Goal: Task Accomplishment & Management: Complete application form

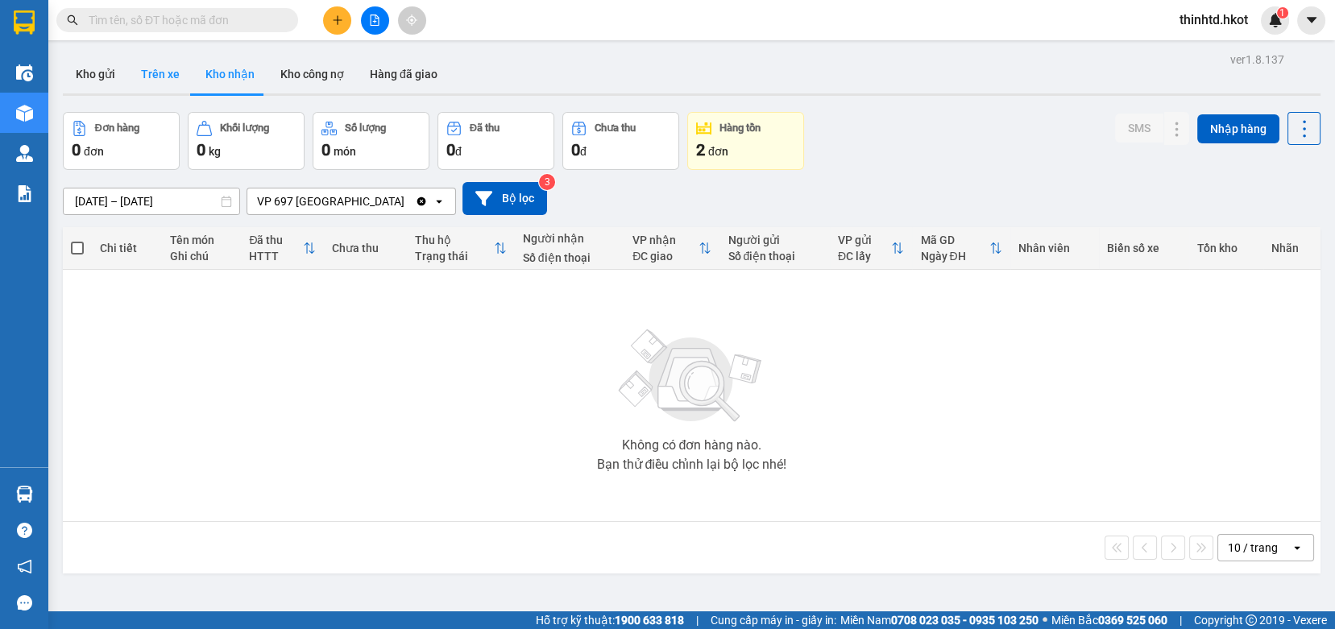
click at [171, 73] on button "Trên xe" at bounding box center [160, 74] width 64 height 39
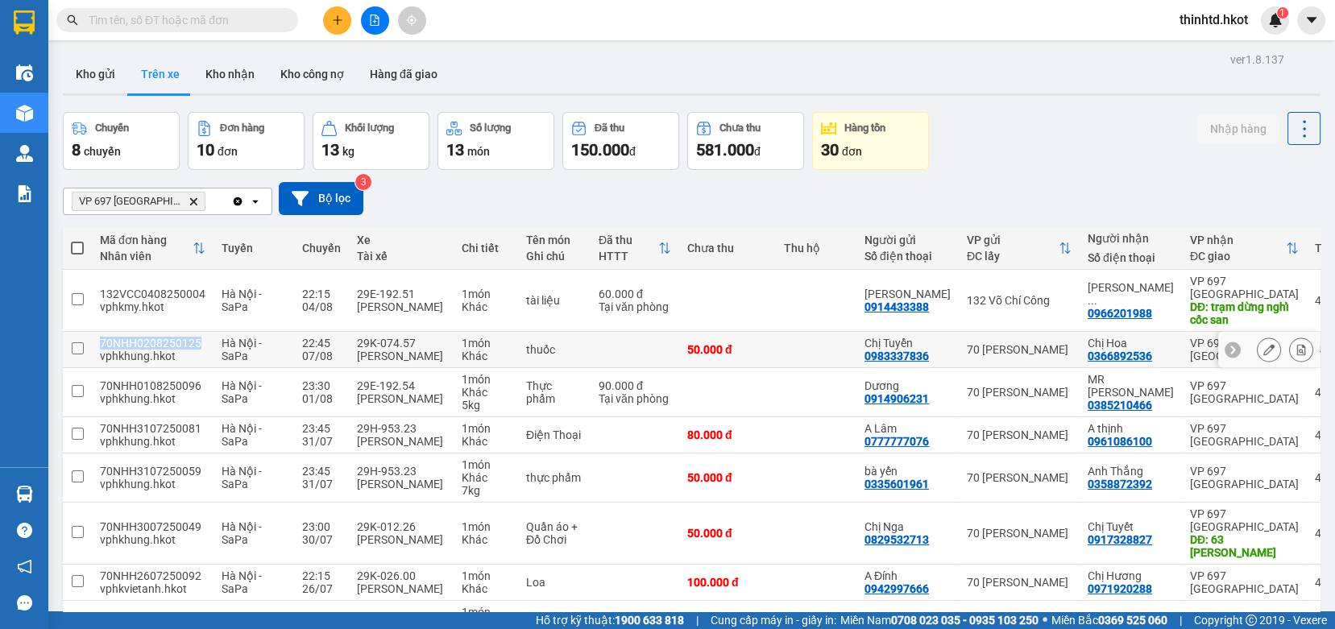
drag, startPoint x: 100, startPoint y: 341, endPoint x: 197, endPoint y: 346, distance: 96.8
click at [197, 346] on div "70NHH0208250125" at bounding box center [153, 343] width 106 height 13
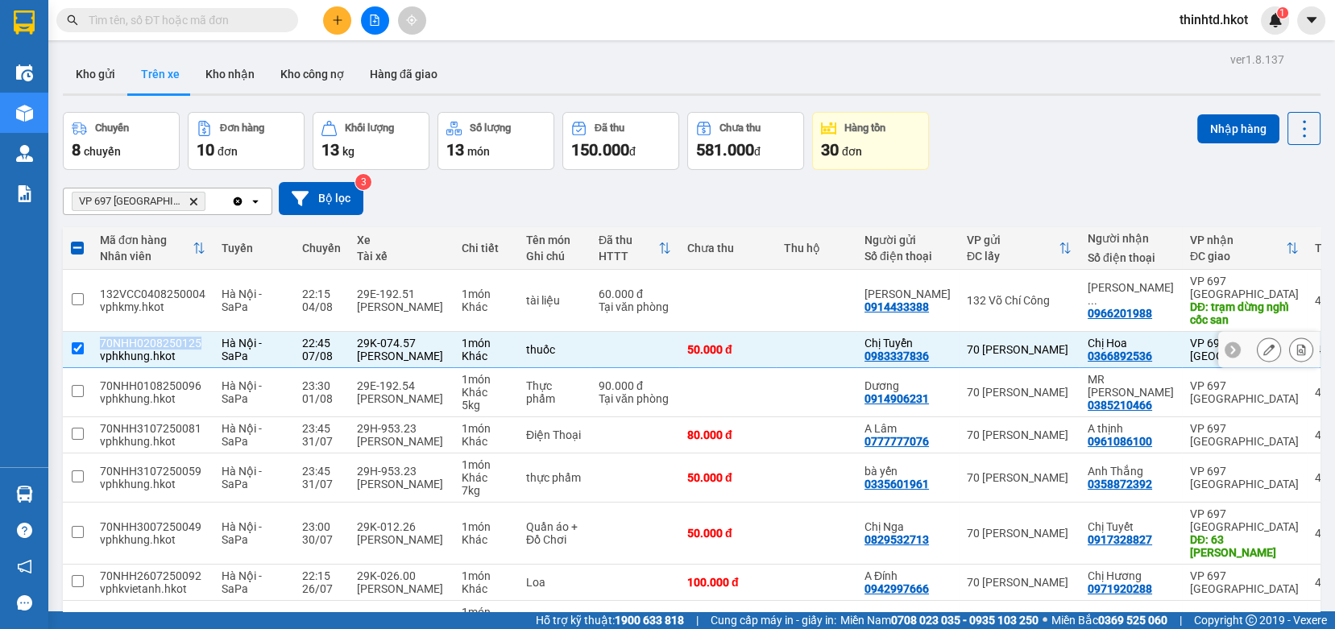
copy div "70NHH0208250125"
click at [1237, 131] on button "Nhập hàng" at bounding box center [1238, 128] width 82 height 29
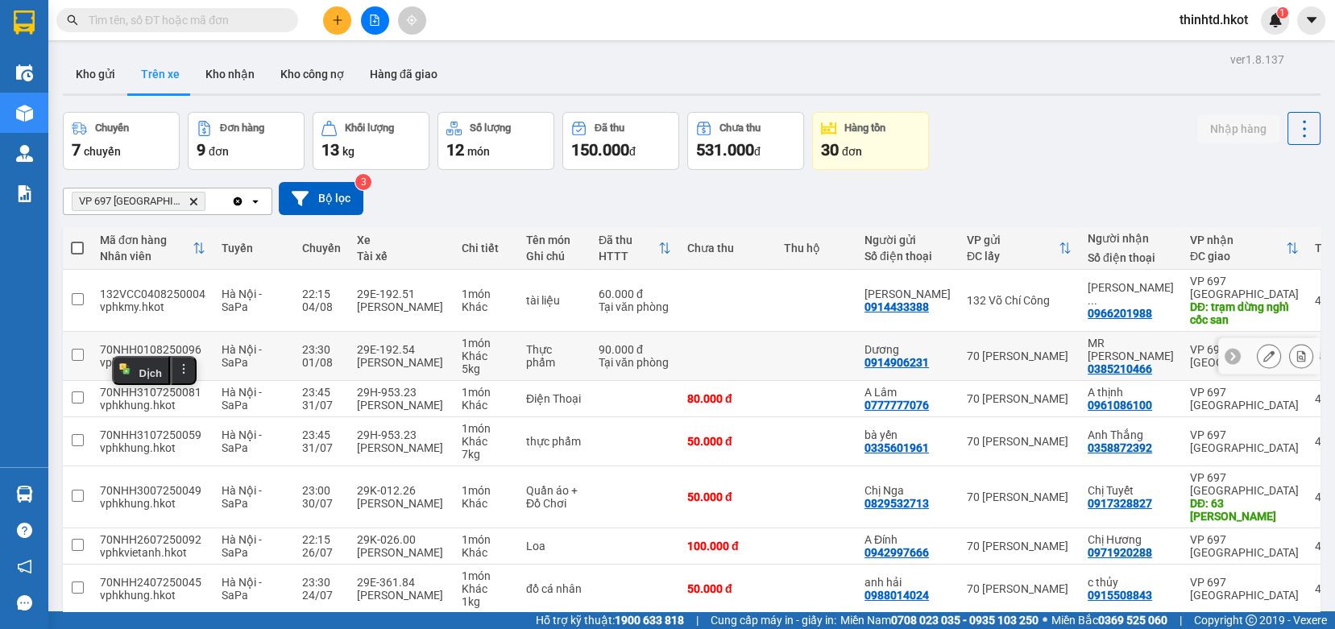
click at [760, 353] on td at bounding box center [727, 356] width 97 height 49
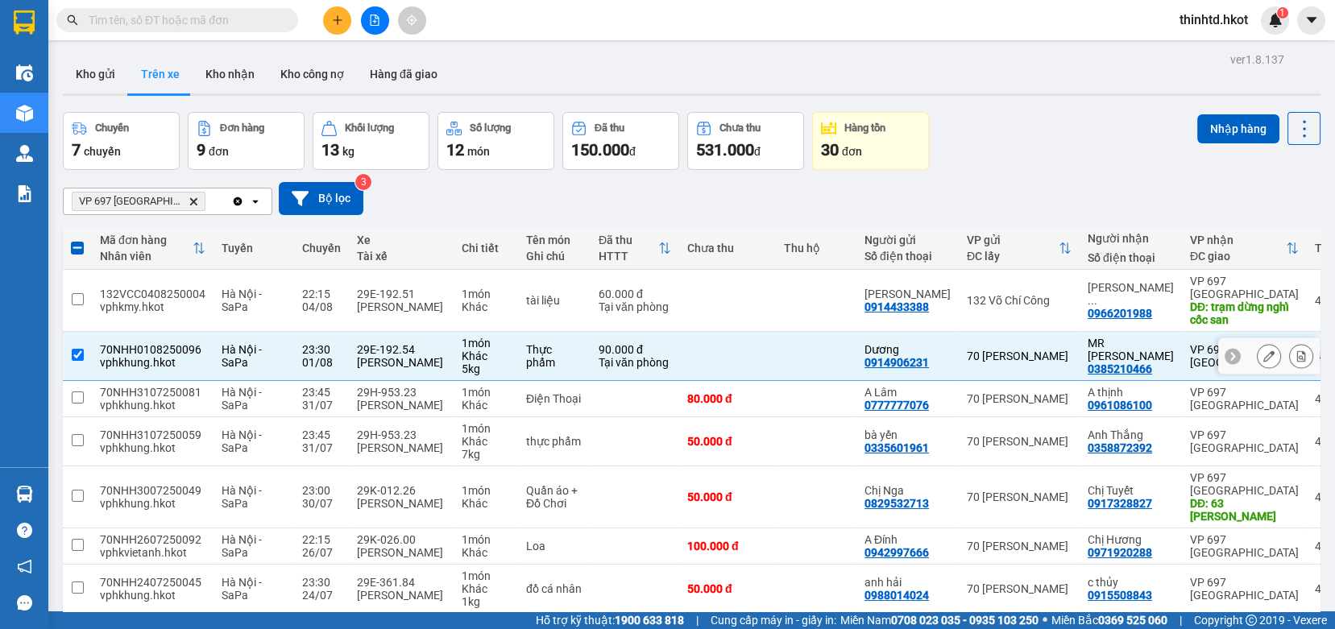
click at [80, 349] on input "checkbox" at bounding box center [78, 355] width 12 height 12
checkbox input "false"
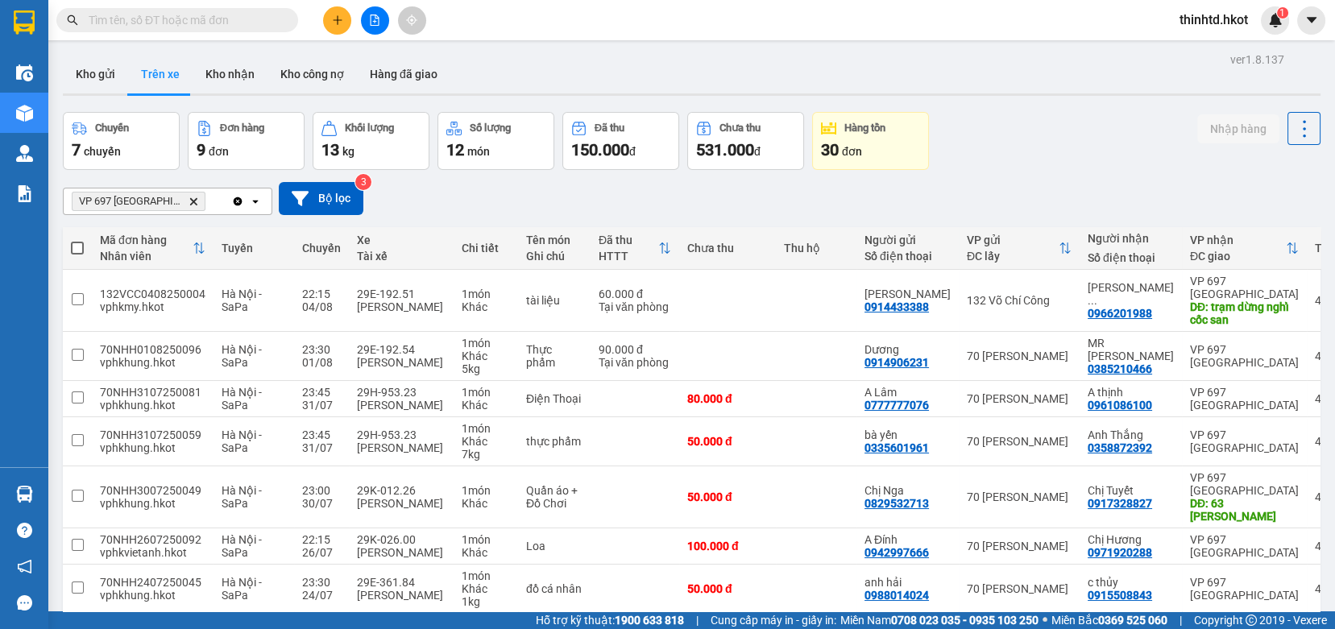
click at [182, 68] on button "Trên xe" at bounding box center [160, 74] width 64 height 39
click at [215, 75] on button "Kho nhận" at bounding box center [230, 74] width 75 height 39
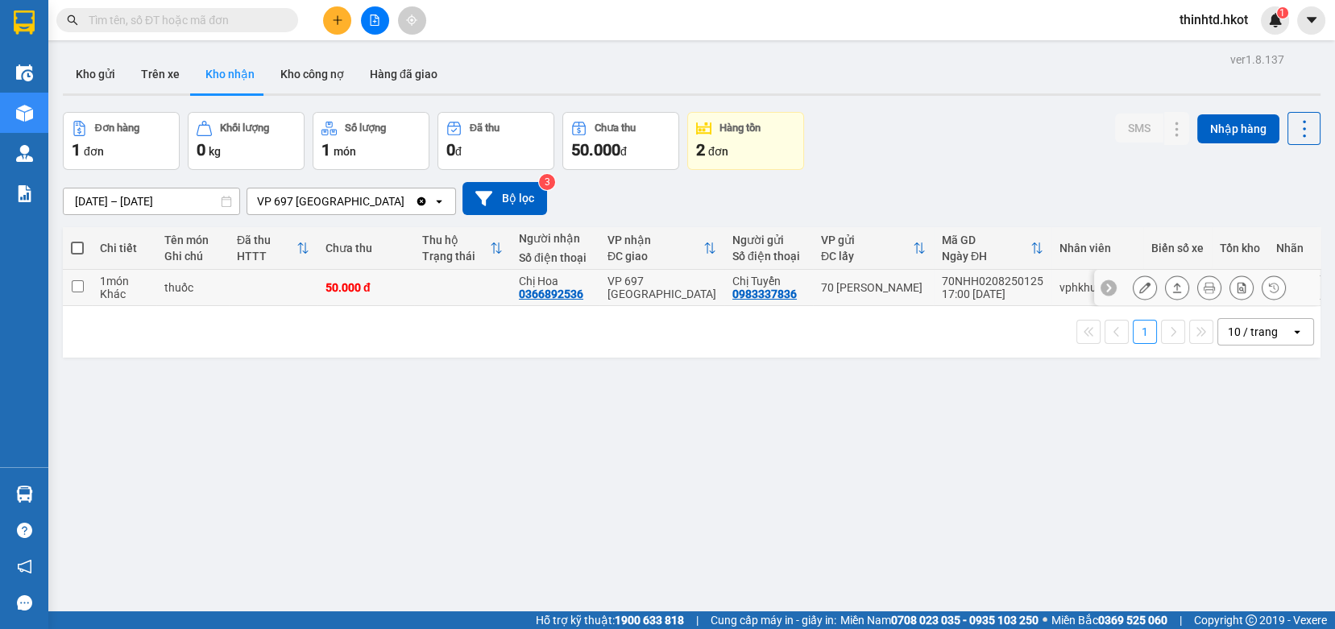
drag, startPoint x: 70, startPoint y: 276, endPoint x: 113, endPoint y: 270, distance: 43.1
click at [69, 276] on td at bounding box center [77, 288] width 29 height 36
checkbox input "true"
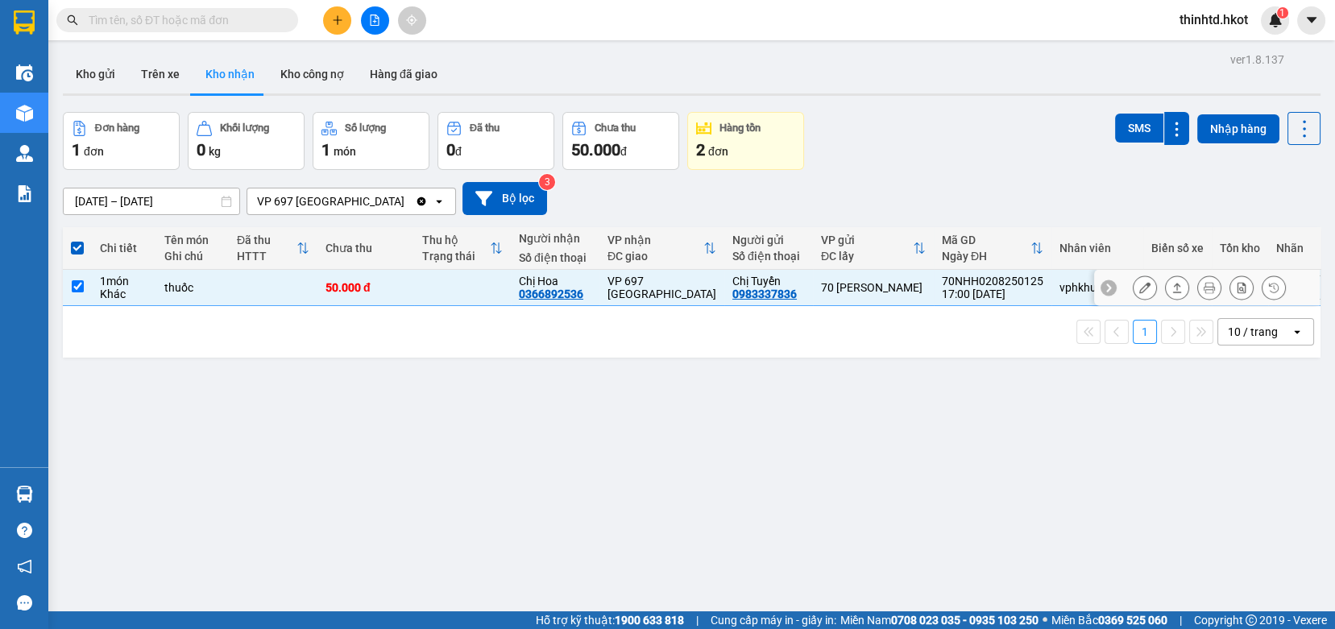
click at [1173, 286] on icon at bounding box center [1177, 288] width 9 height 10
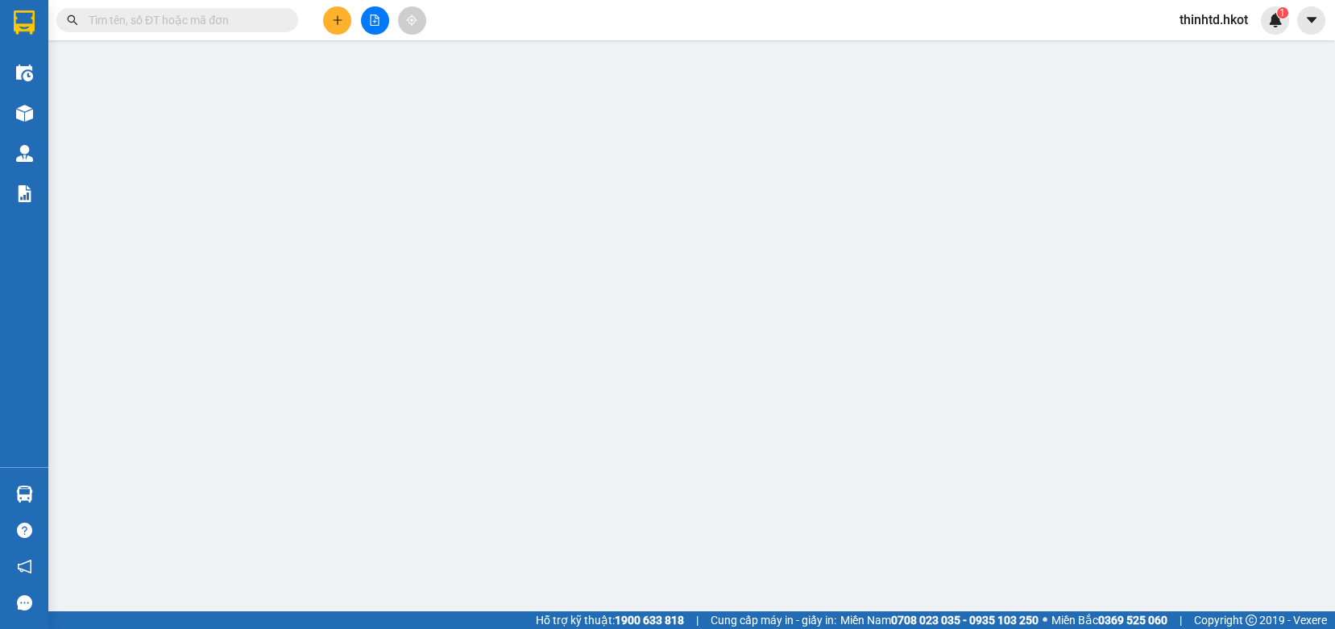
type input "0983337836"
type input "Chị Tuyển"
type input "0366892536"
type input "Chị Hoa"
type input "50.000"
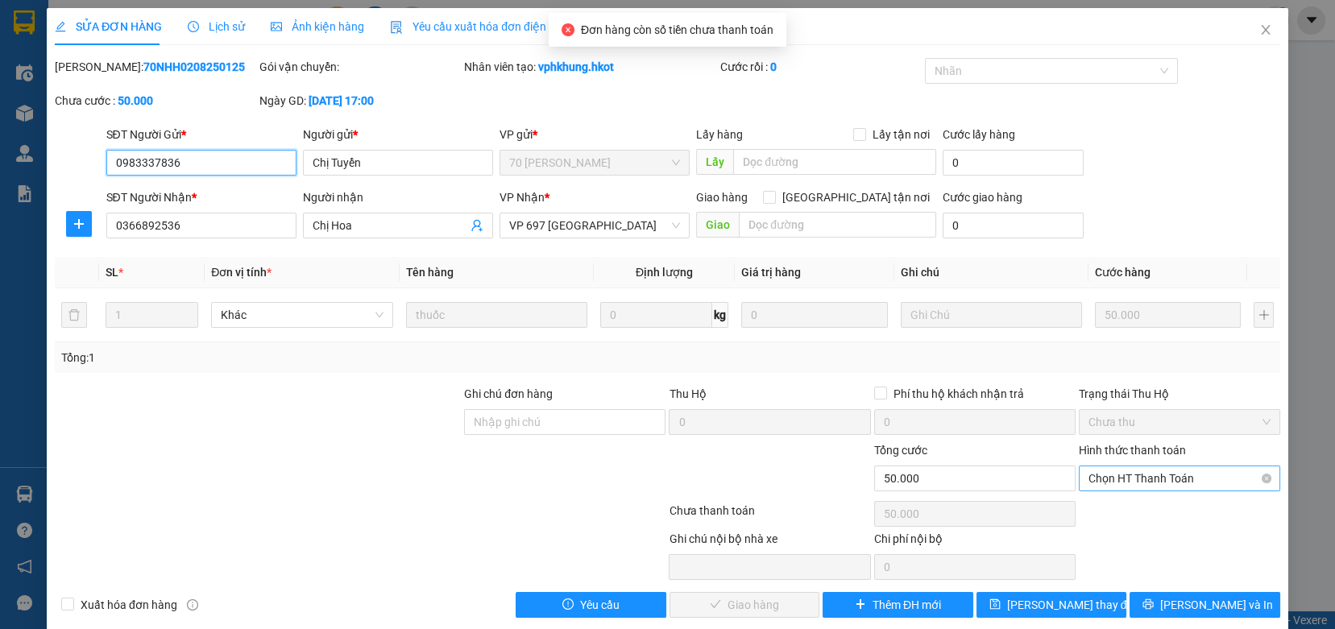
click at [1129, 479] on span "Chọn HT Thanh Toán" at bounding box center [1179, 478] width 182 height 24
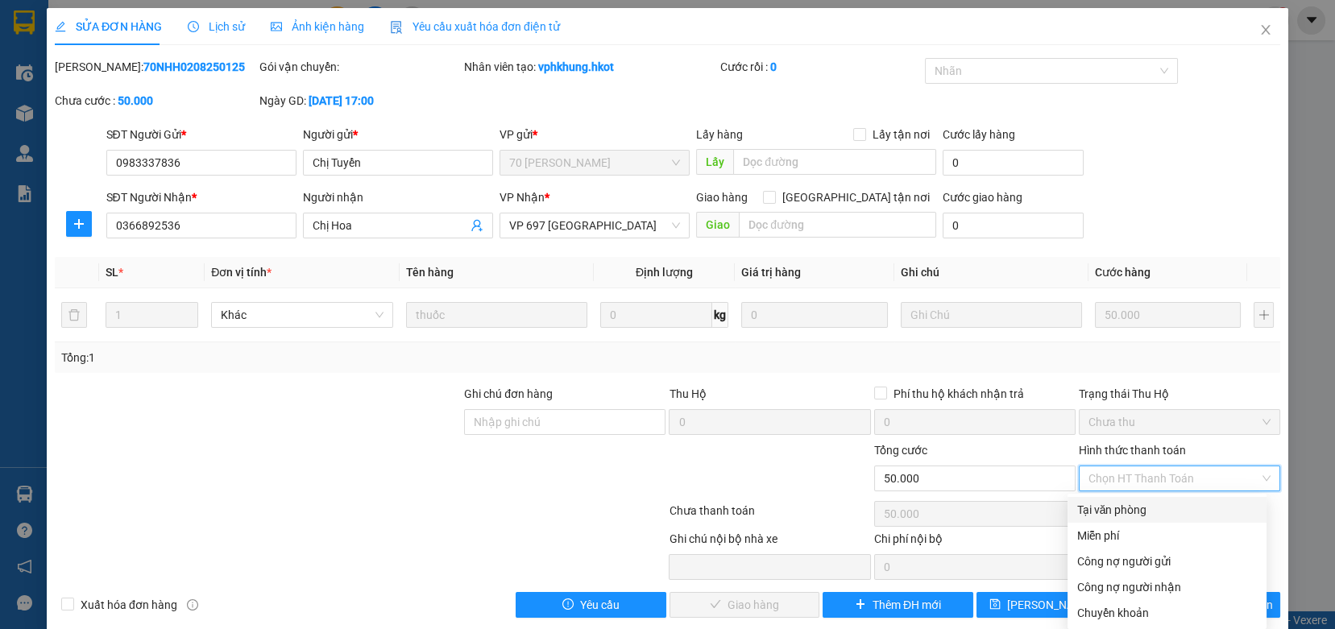
click at [1126, 516] on div "Tại văn phòng" at bounding box center [1167, 510] width 180 height 18
type input "0"
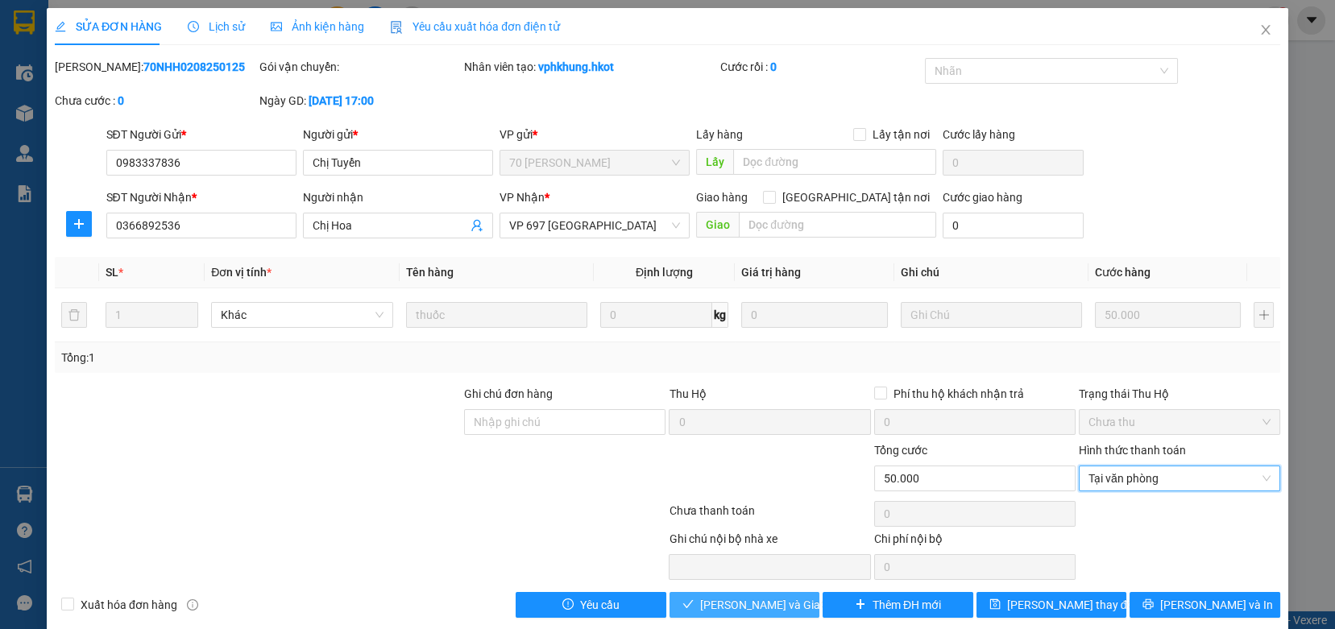
click at [753, 592] on button "[PERSON_NAME] và Giao hàng" at bounding box center [744, 605] width 151 height 26
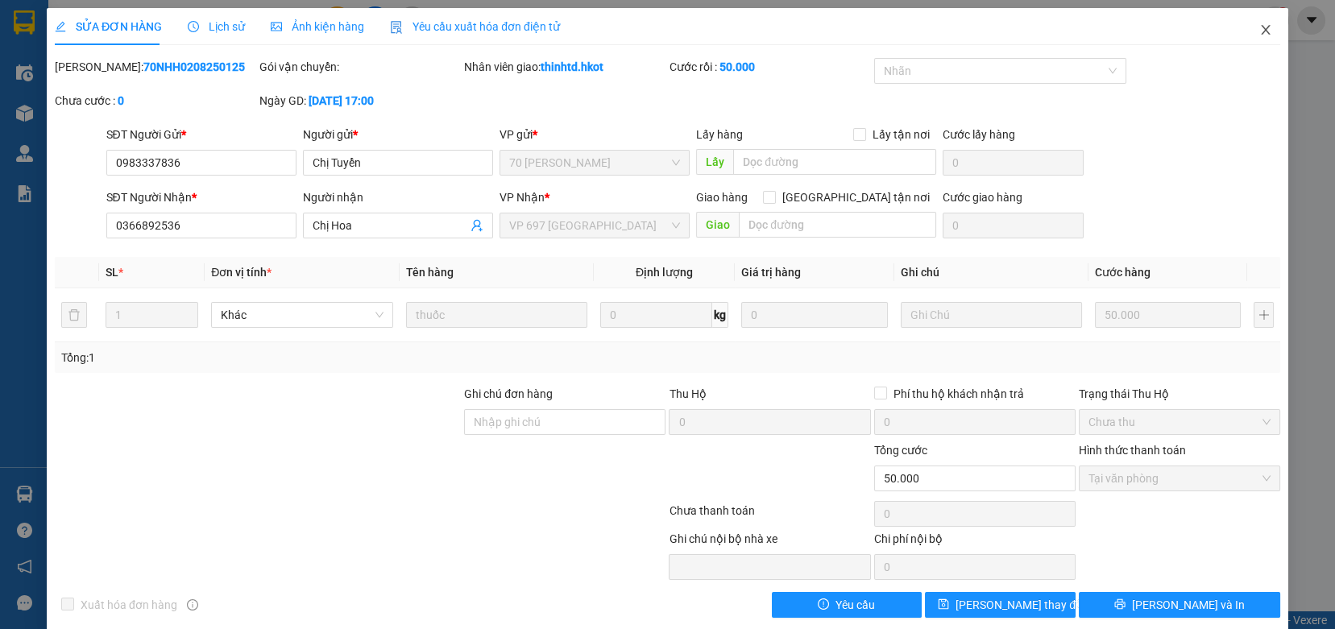
click at [1259, 30] on icon "close" at bounding box center [1265, 29] width 13 height 13
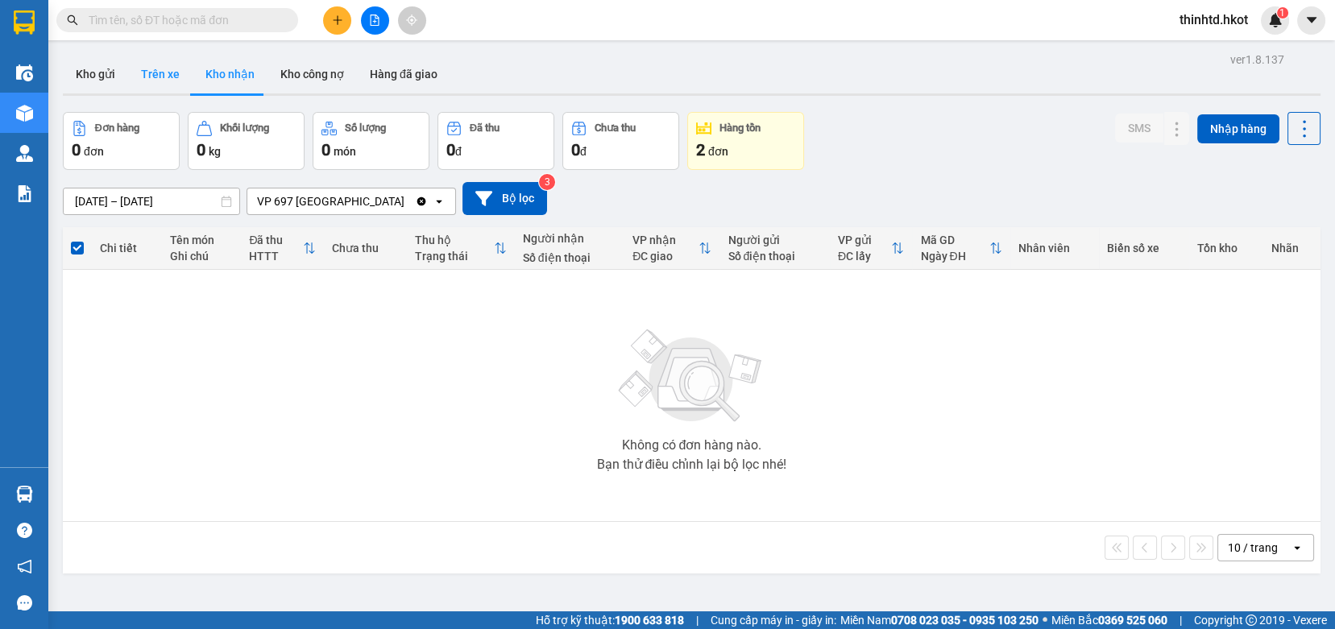
click at [166, 81] on button "Trên xe" at bounding box center [160, 74] width 64 height 39
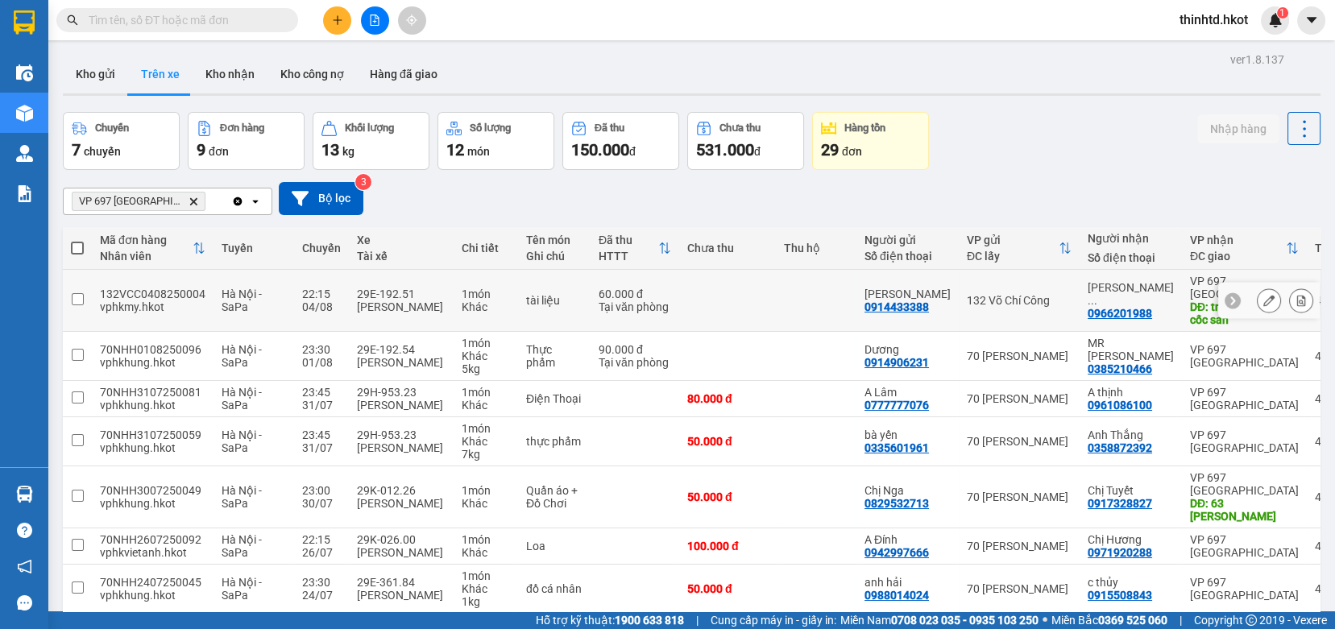
drag, startPoint x: 103, startPoint y: 294, endPoint x: 155, endPoint y: 296, distance: 51.6
click at [155, 296] on div "132VCC0408250004" at bounding box center [153, 294] width 106 height 13
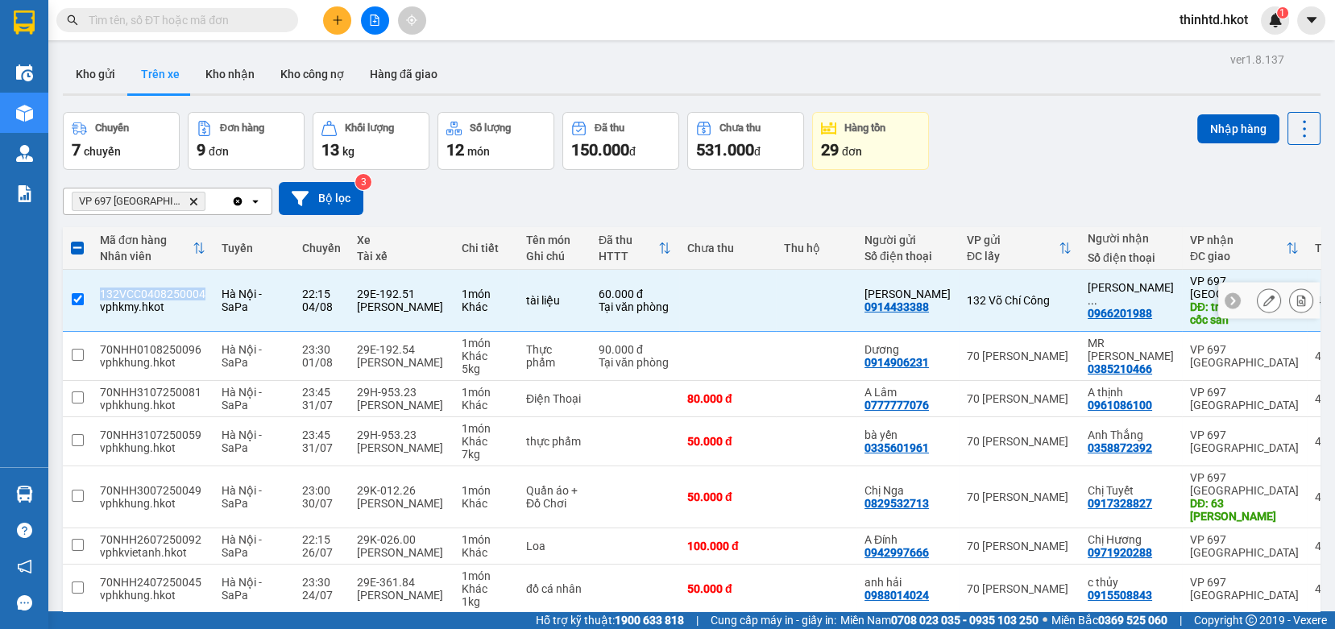
drag, startPoint x: 101, startPoint y: 295, endPoint x: 199, endPoint y: 299, distance: 98.4
click at [199, 299] on td "132VCC0408250004 vphkmy.hkot" at bounding box center [153, 301] width 122 height 62
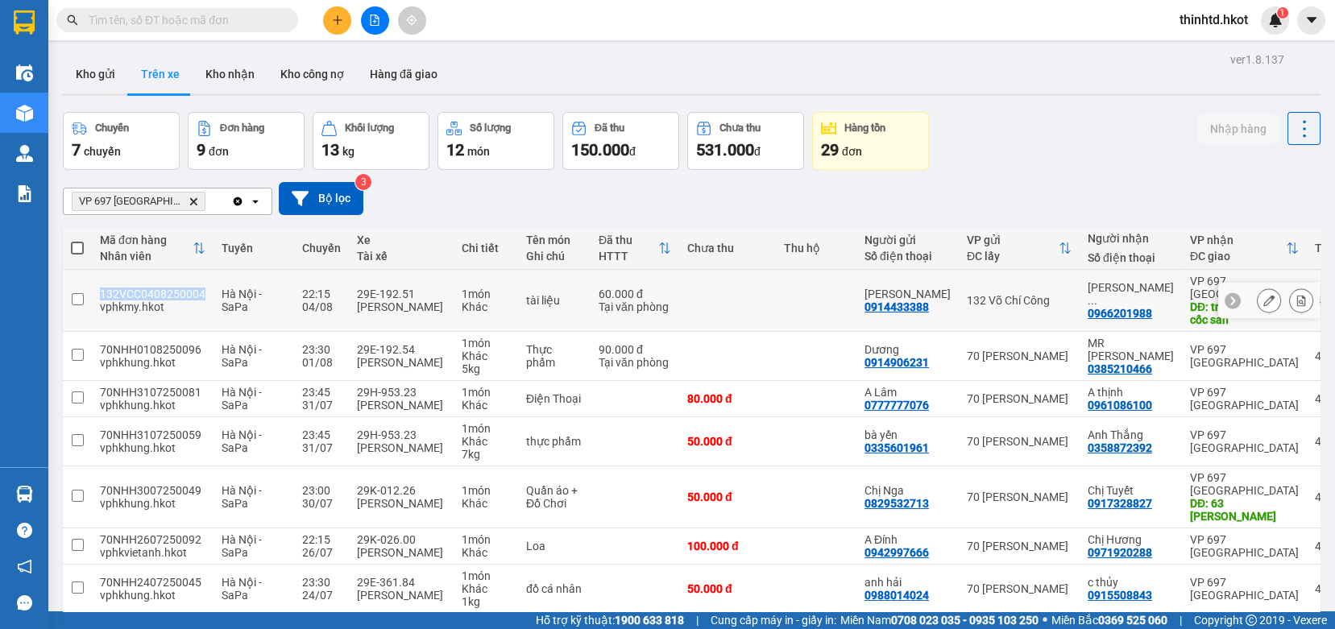
copy div "132VCC0408250004"
click at [744, 305] on td at bounding box center [727, 301] width 97 height 62
checkbox input "true"
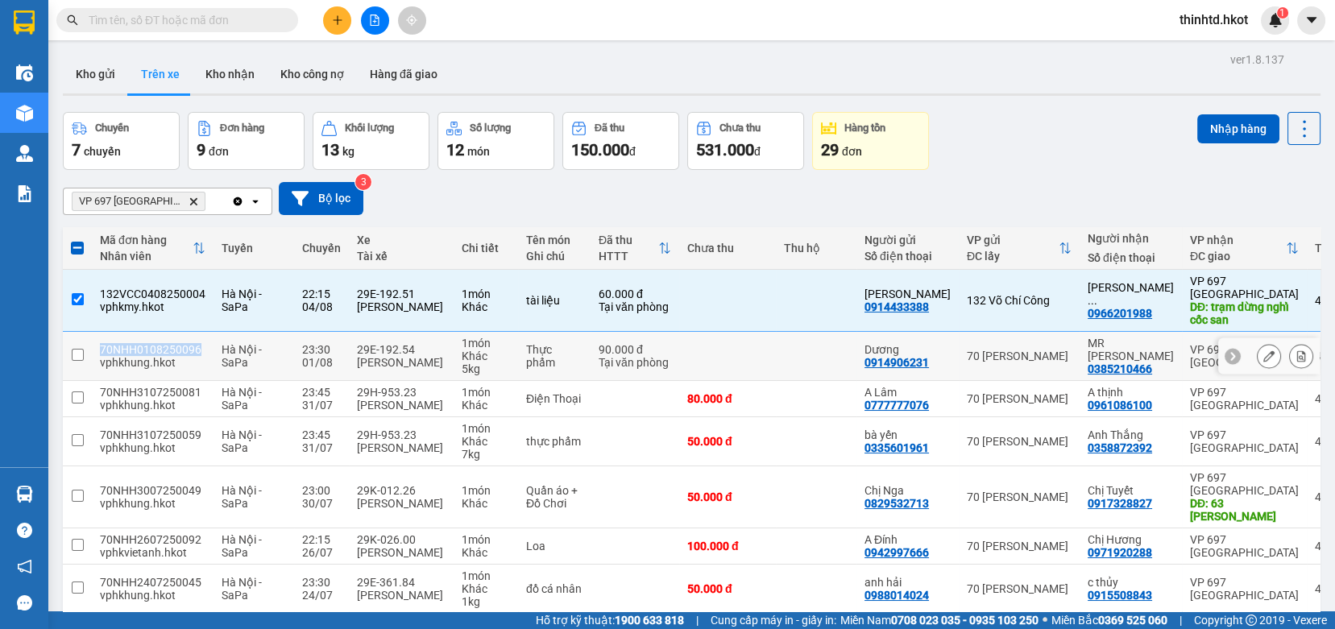
drag, startPoint x: 100, startPoint y: 347, endPoint x: 204, endPoint y: 347, distance: 103.9
click at [204, 347] on td "70NHH0108250096 vphkhung.hkot" at bounding box center [153, 356] width 122 height 49
checkbox input "true"
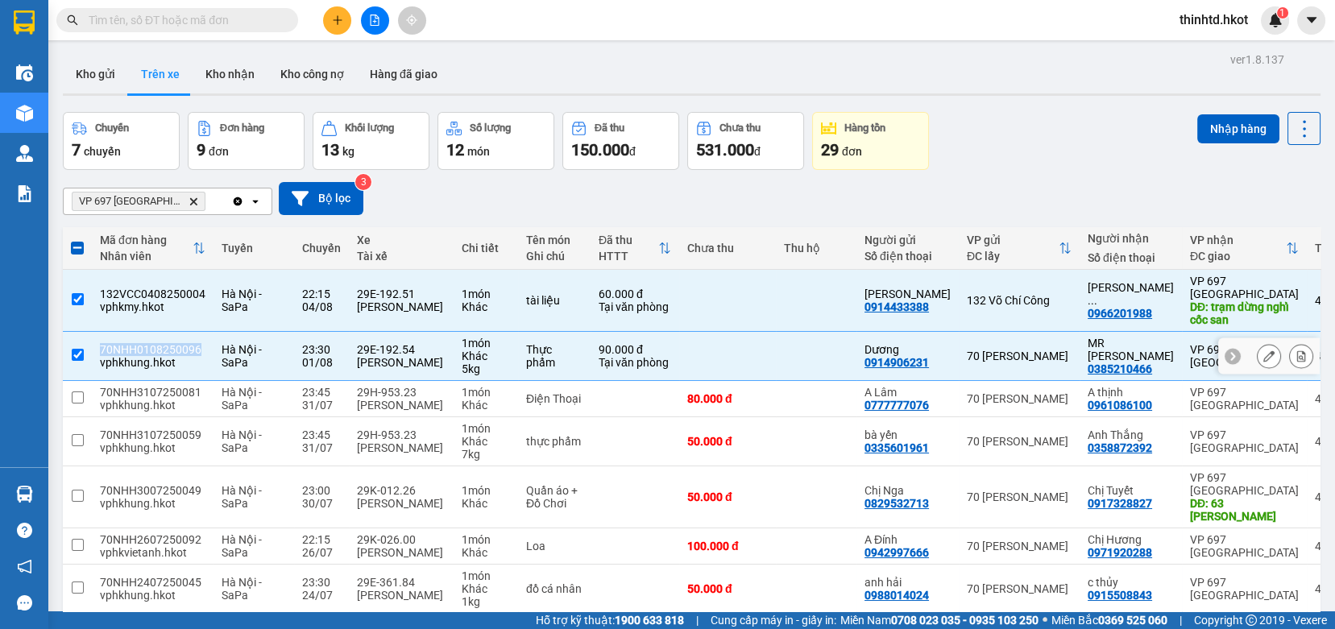
copy div "70NHH0108250096"
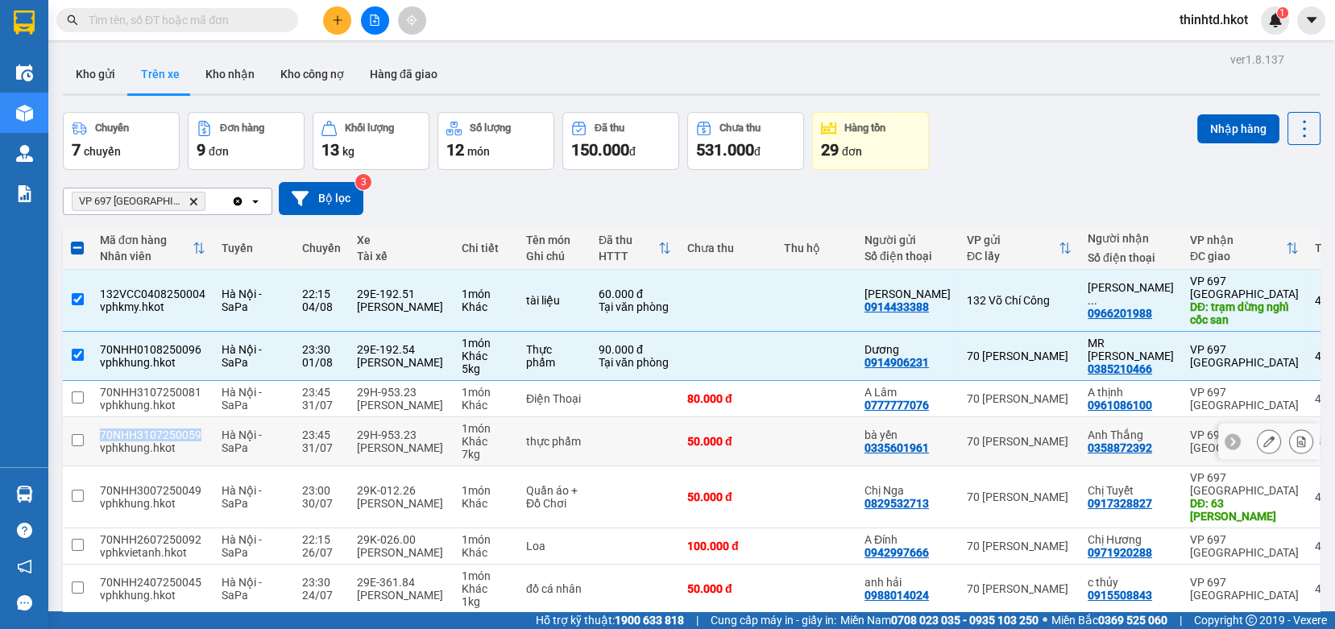
drag, startPoint x: 102, startPoint y: 436, endPoint x: 195, endPoint y: 435, distance: 93.5
click at [195, 435] on div "70NHH3107250059" at bounding box center [153, 435] width 106 height 13
checkbox input "true"
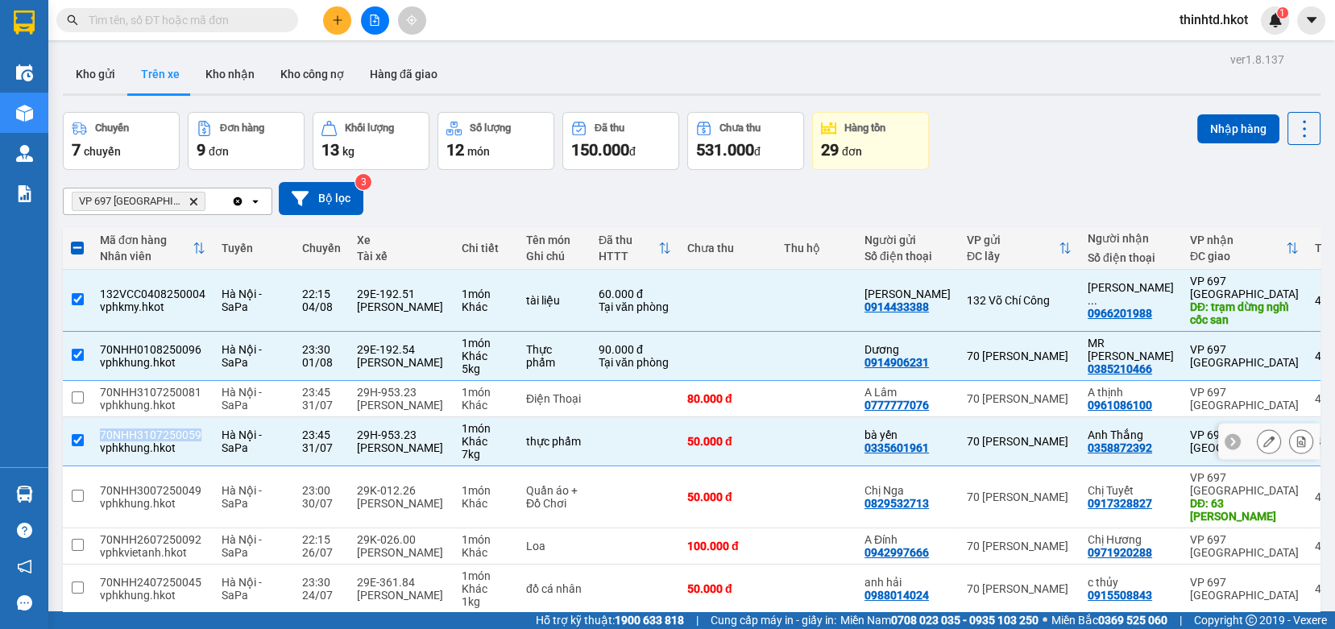
copy div "70NHH3107250059"
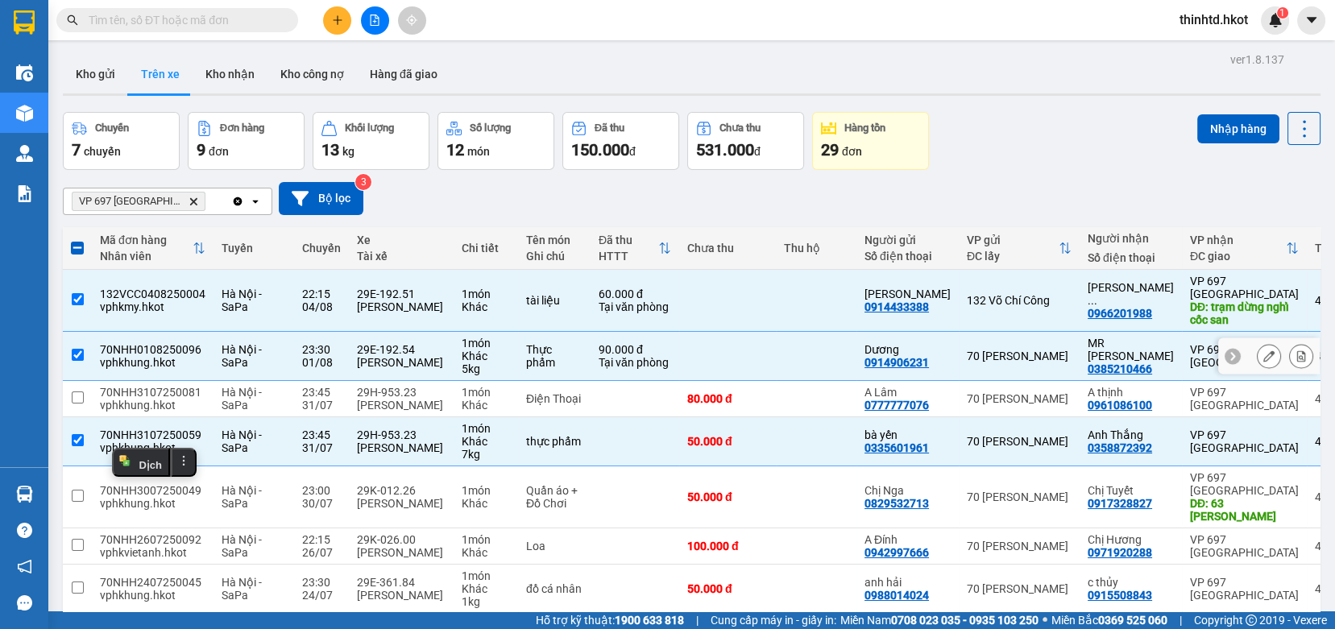
click at [73, 346] on td at bounding box center [77, 356] width 29 height 49
checkbox input "false"
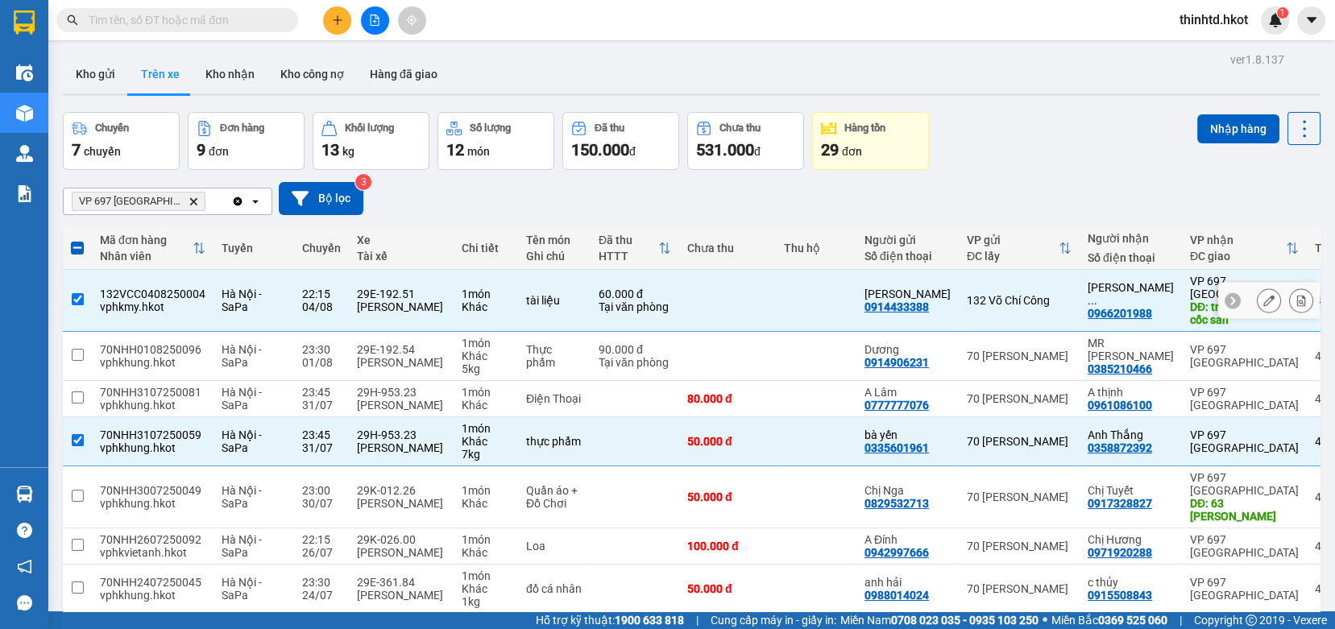
click at [81, 298] on input "checkbox" at bounding box center [78, 299] width 12 height 12
checkbox input "false"
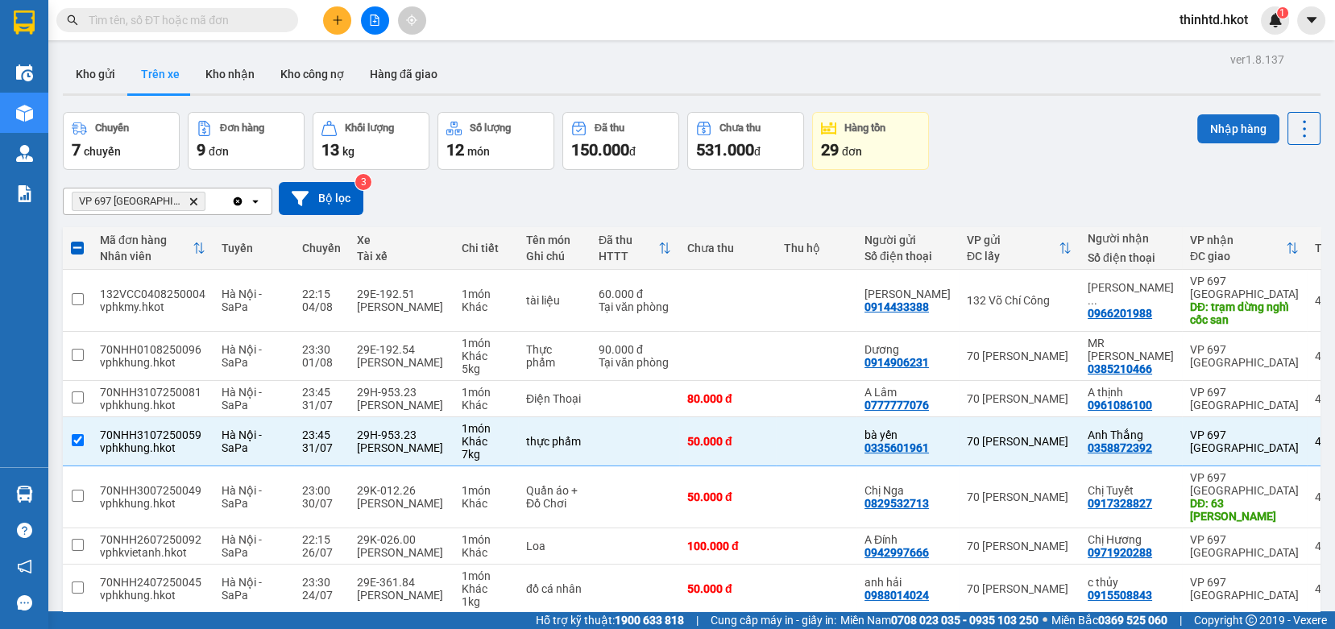
click at [1223, 122] on button "Nhập hàng" at bounding box center [1238, 128] width 82 height 29
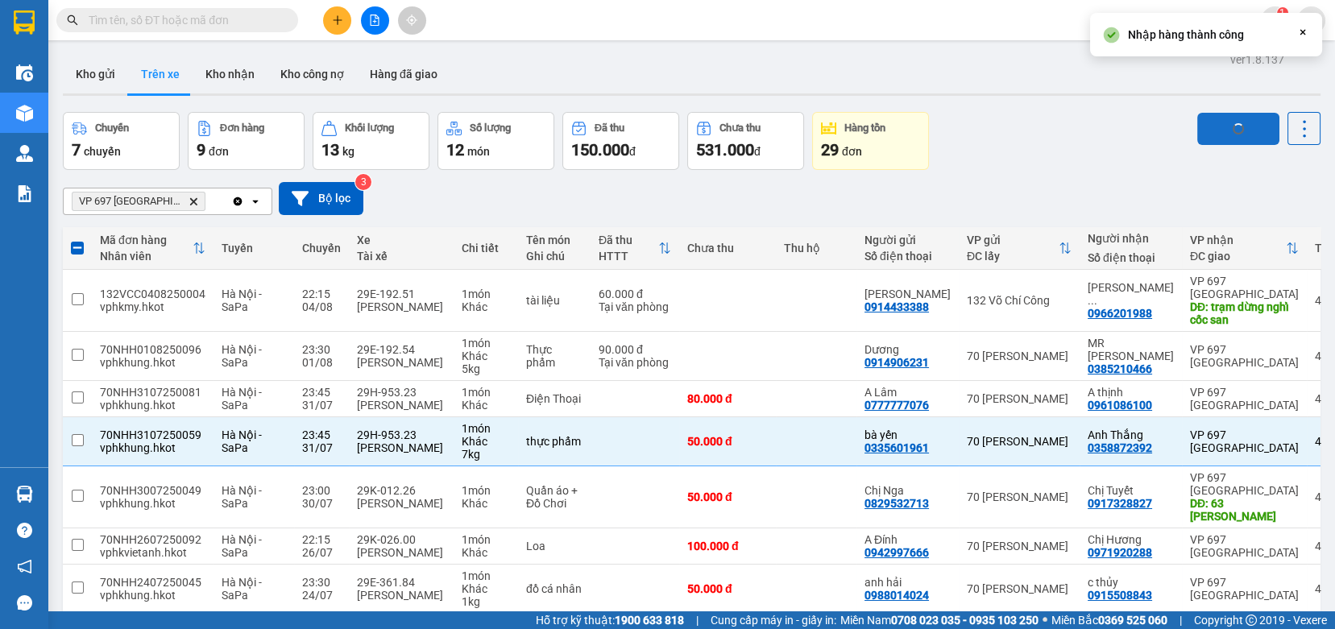
checkbox input "false"
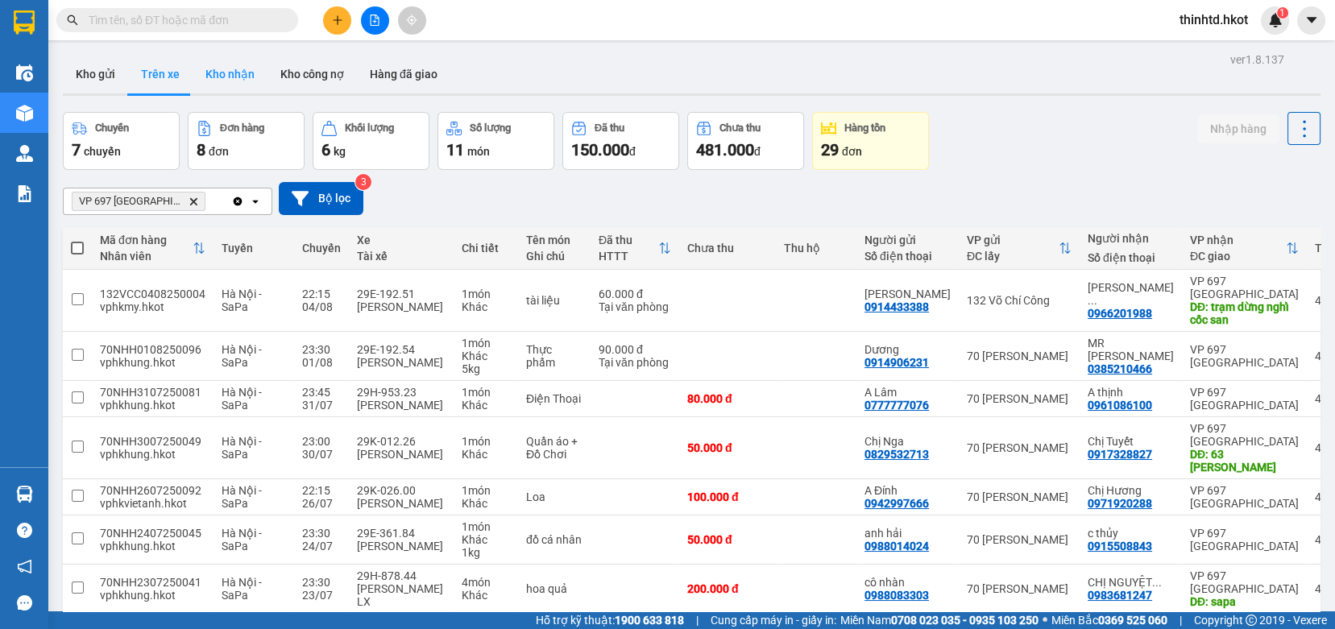
click at [220, 70] on button "Kho nhận" at bounding box center [230, 74] width 75 height 39
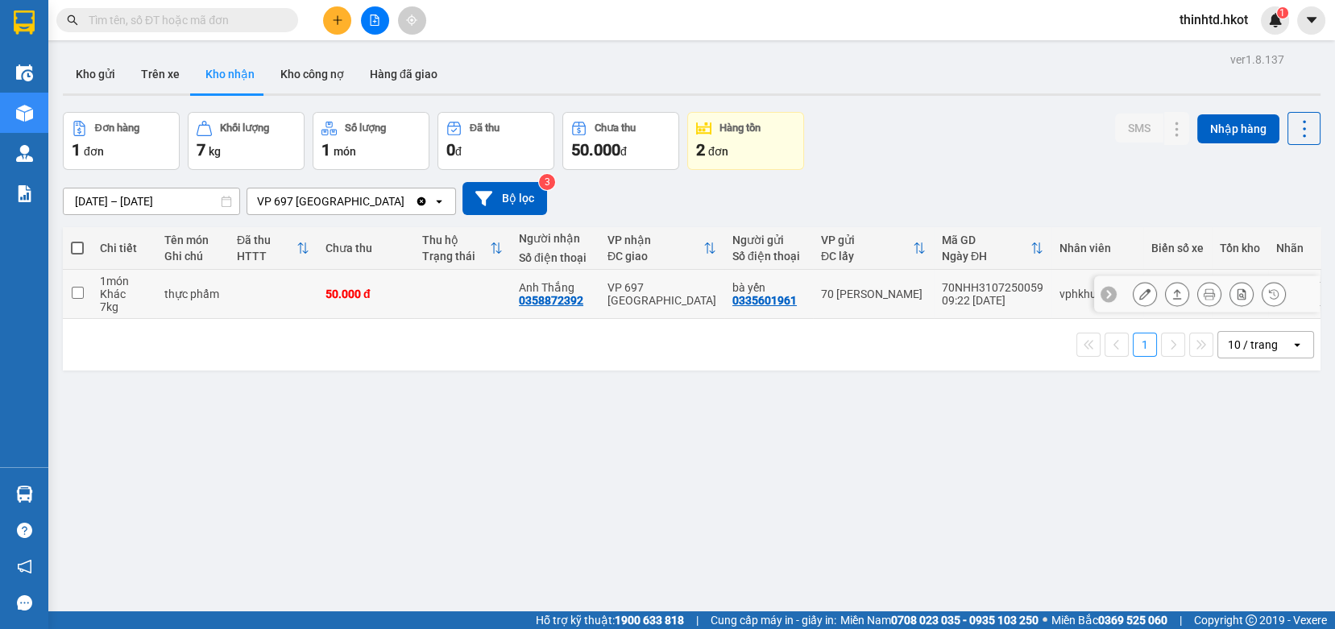
click at [80, 294] on input "checkbox" at bounding box center [78, 293] width 12 height 12
checkbox input "true"
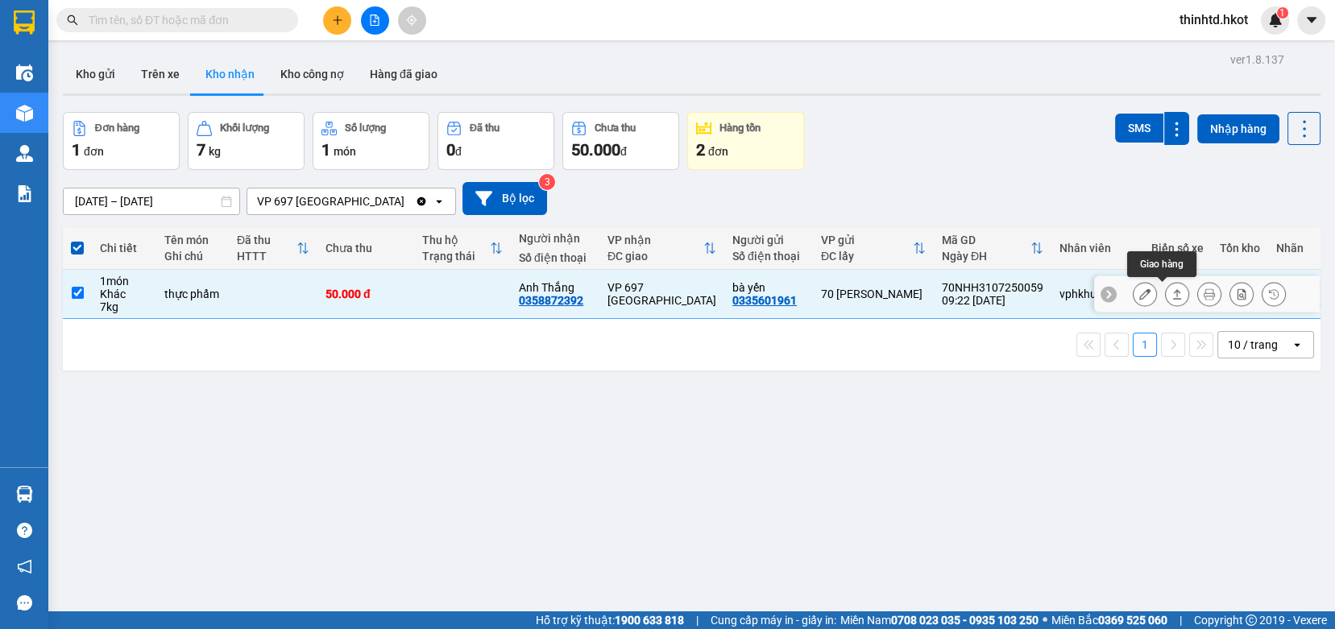
click at [1171, 293] on icon at bounding box center [1176, 293] width 11 height 11
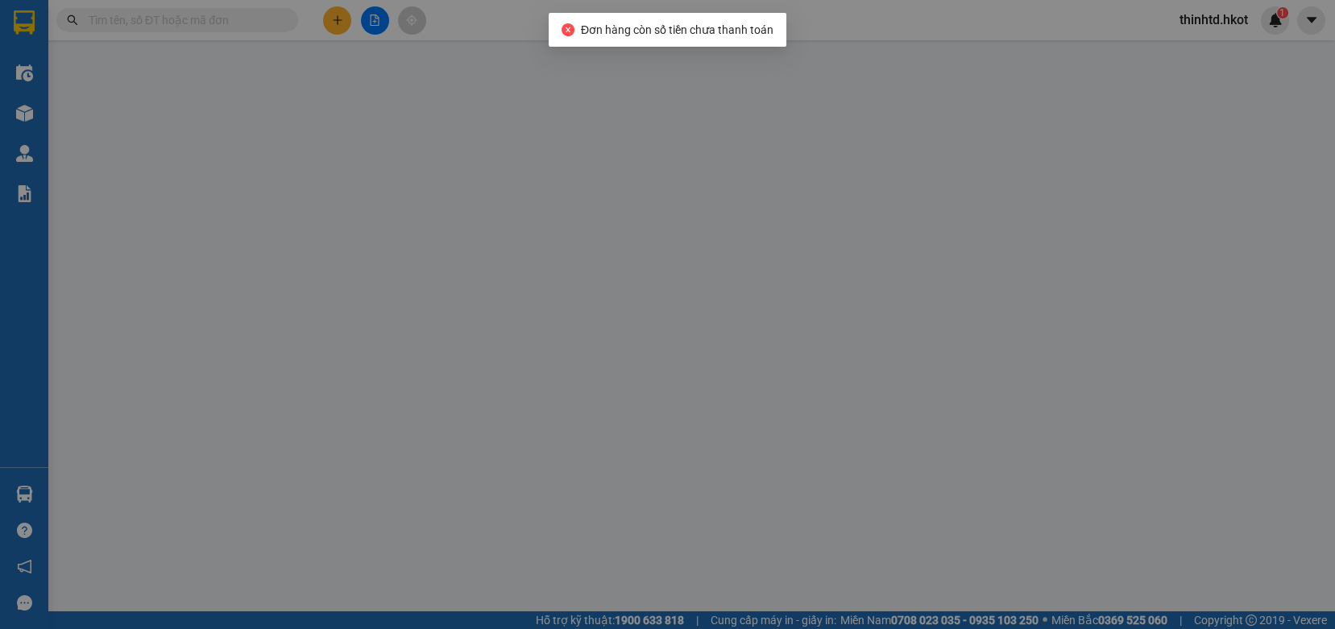
type input "0335601961"
type input "bà yến"
type input "0358872392"
type input "Anh Thắng"
type input "50.000"
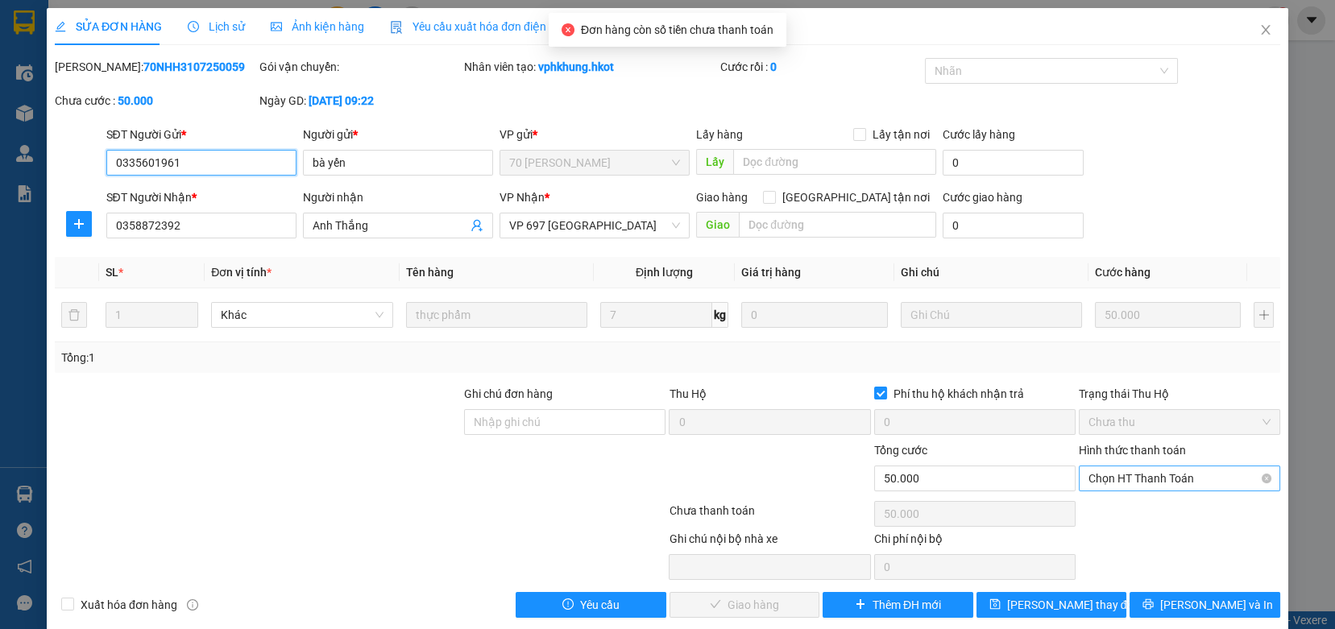
click at [1116, 476] on span "Chọn HT Thanh Toán" at bounding box center [1179, 478] width 182 height 24
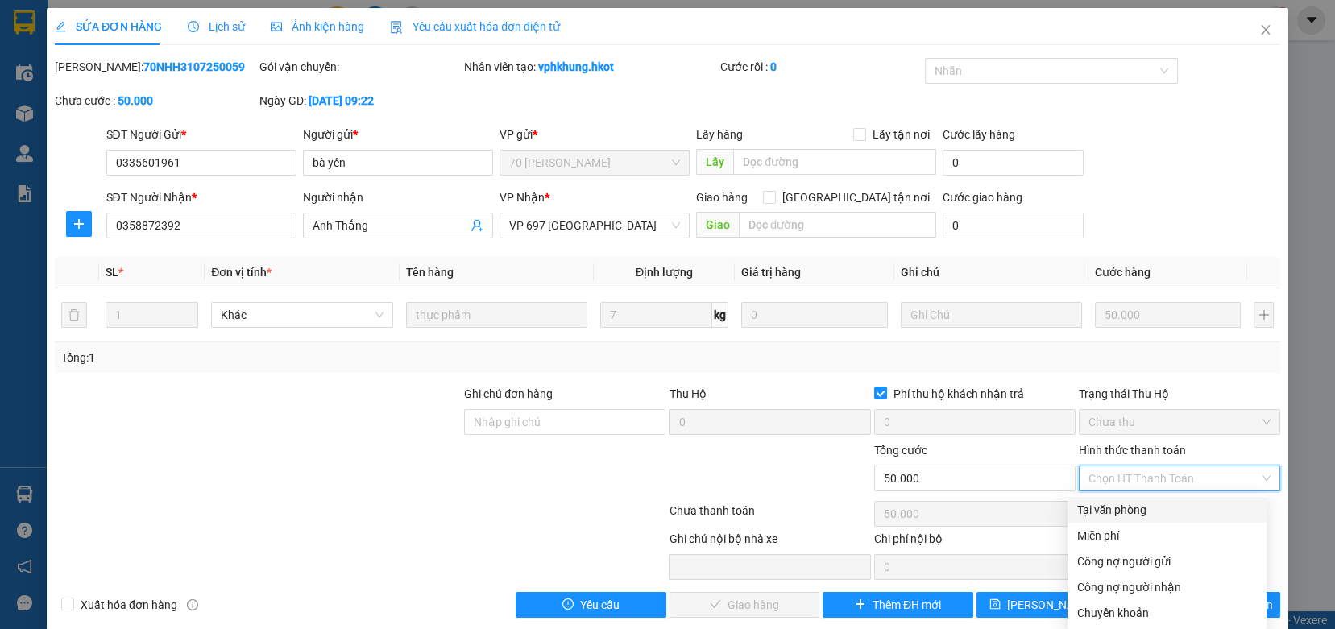
click at [1115, 508] on div "Tại văn phòng" at bounding box center [1167, 510] width 180 height 18
type input "0"
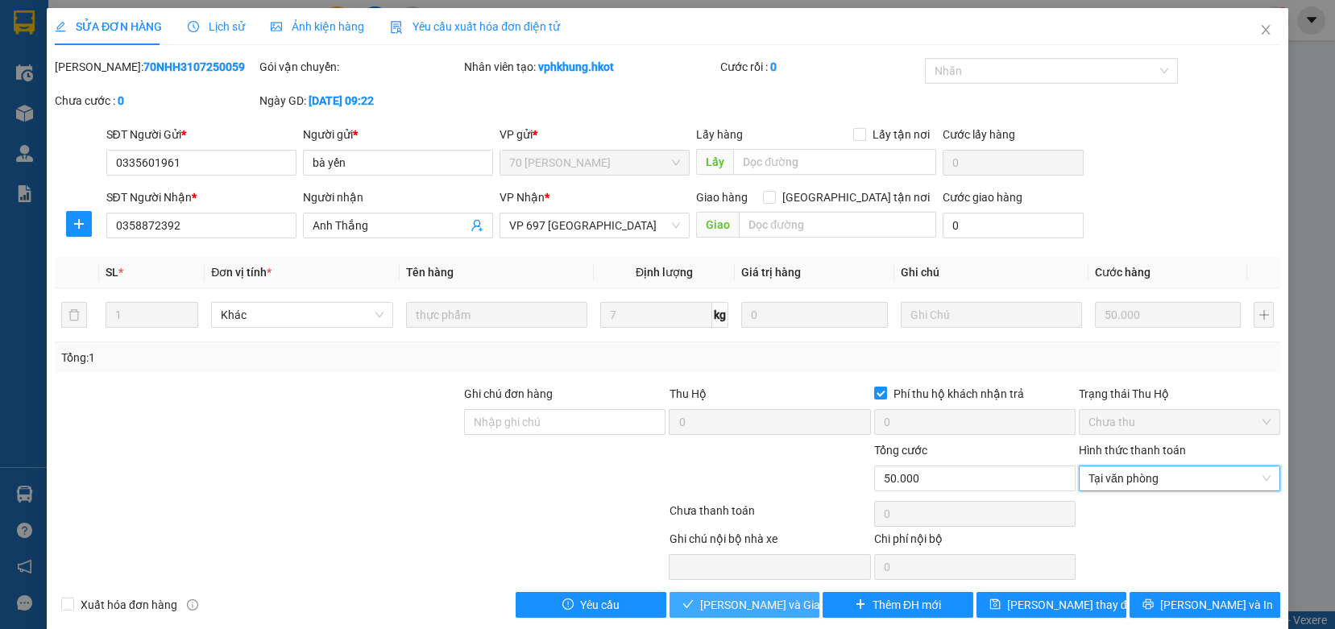
click at [773, 600] on span "[PERSON_NAME] và Giao hàng" at bounding box center [777, 605] width 155 height 18
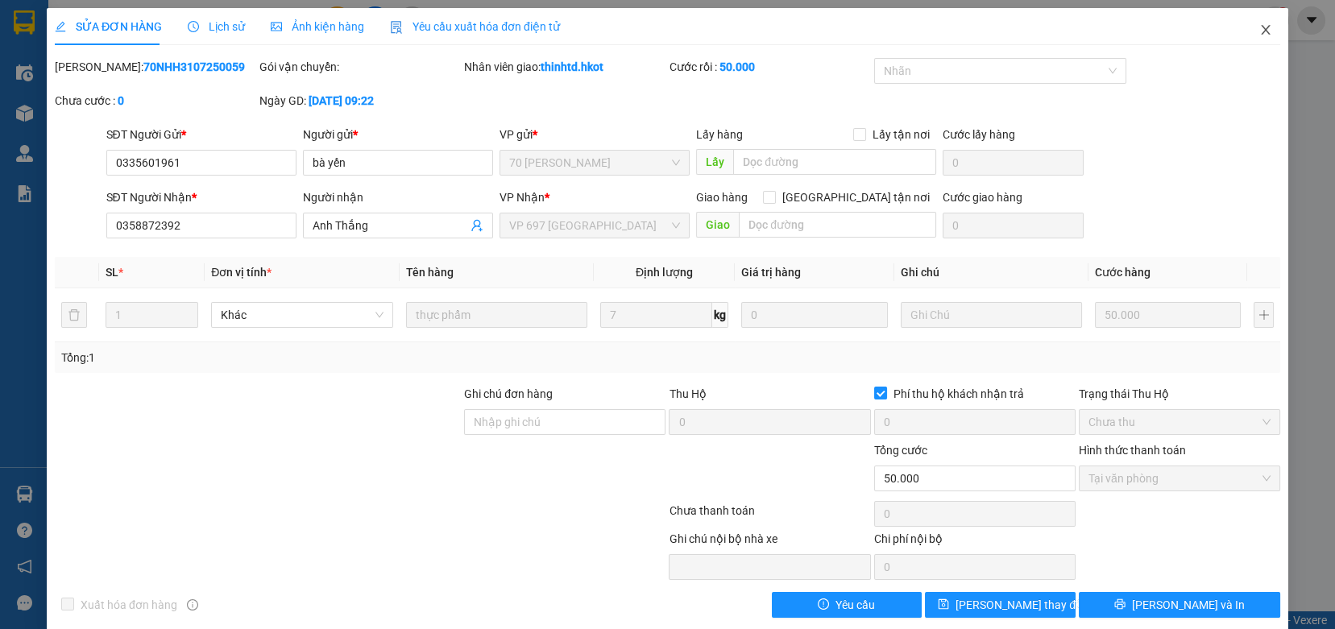
click at [1261, 34] on icon "close" at bounding box center [1265, 30] width 9 height 10
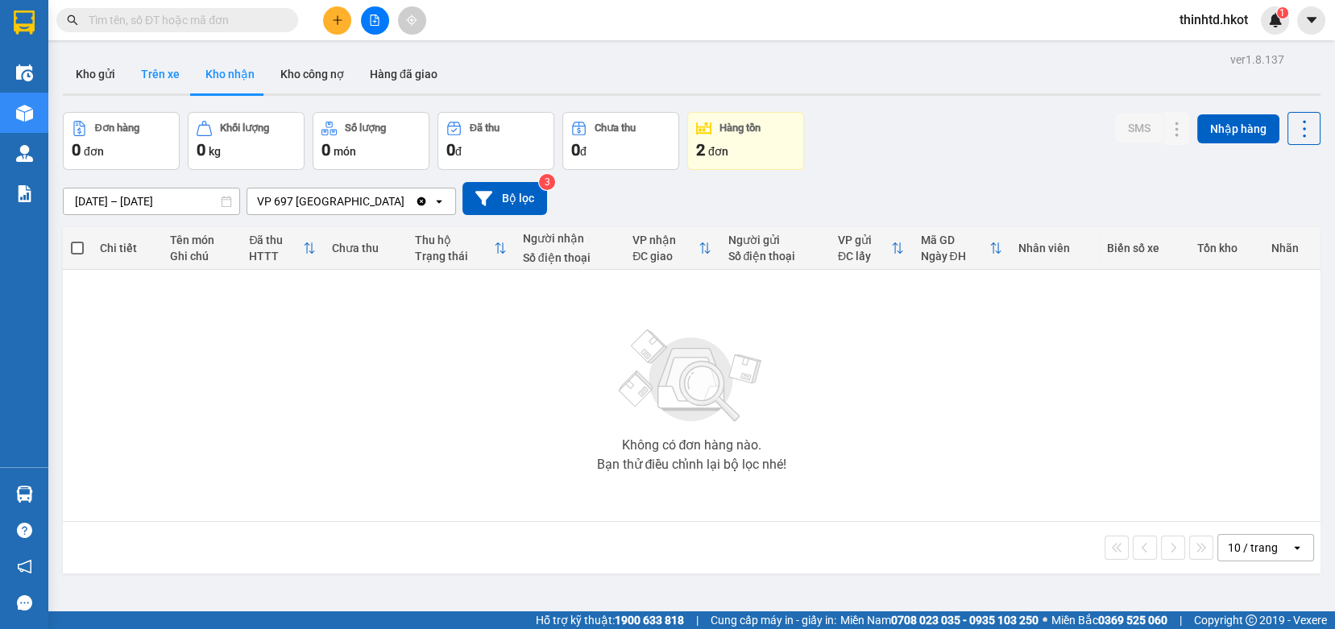
click at [155, 73] on button "Trên xe" at bounding box center [160, 74] width 64 height 39
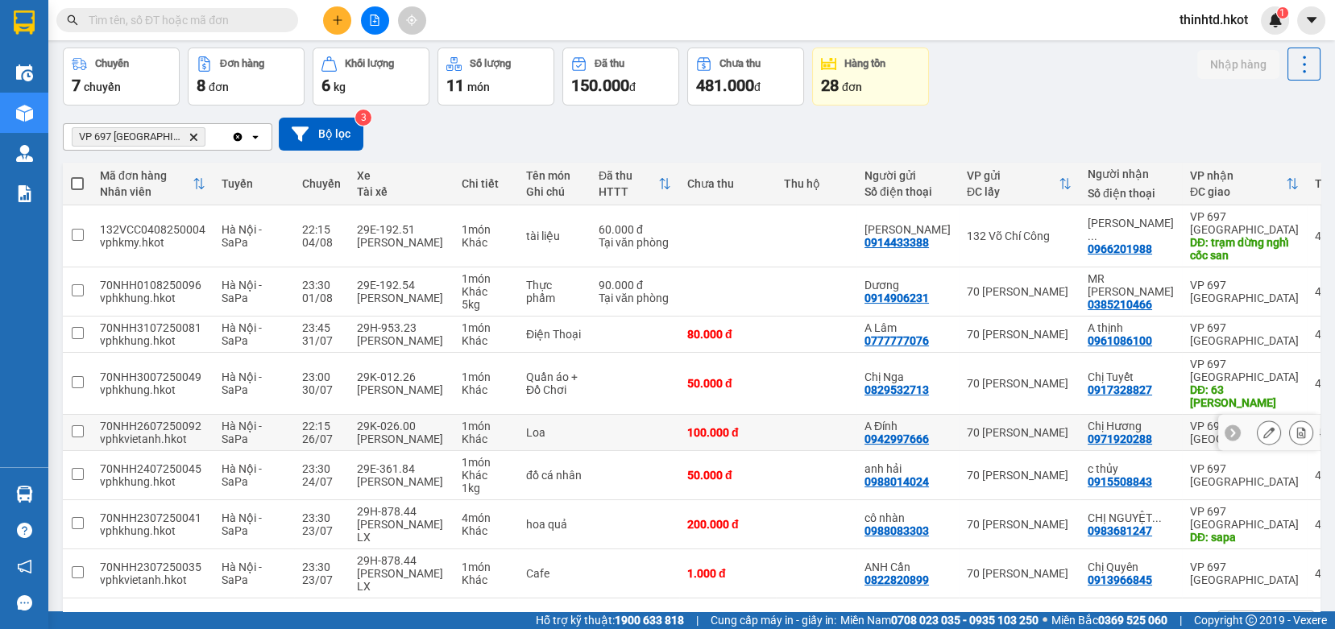
scroll to position [89, 0]
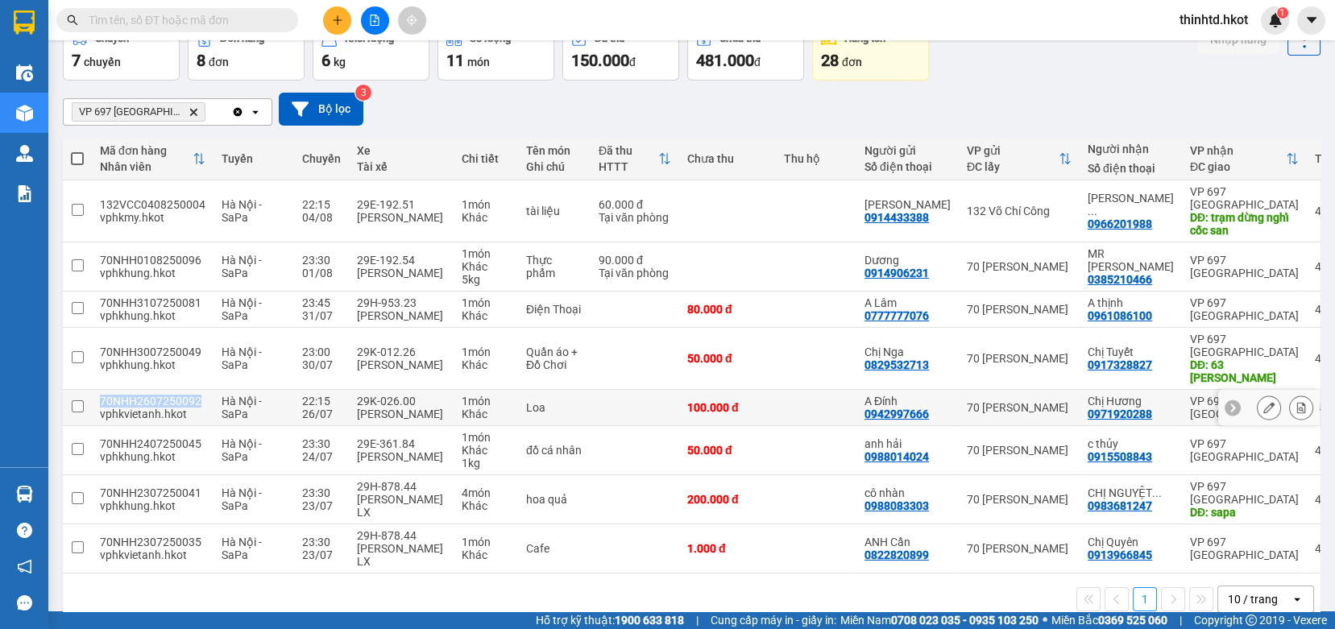
drag, startPoint x: 101, startPoint y: 400, endPoint x: 195, endPoint y: 404, distance: 94.3
click at [195, 404] on div "70NHH2607250092" at bounding box center [153, 401] width 106 height 13
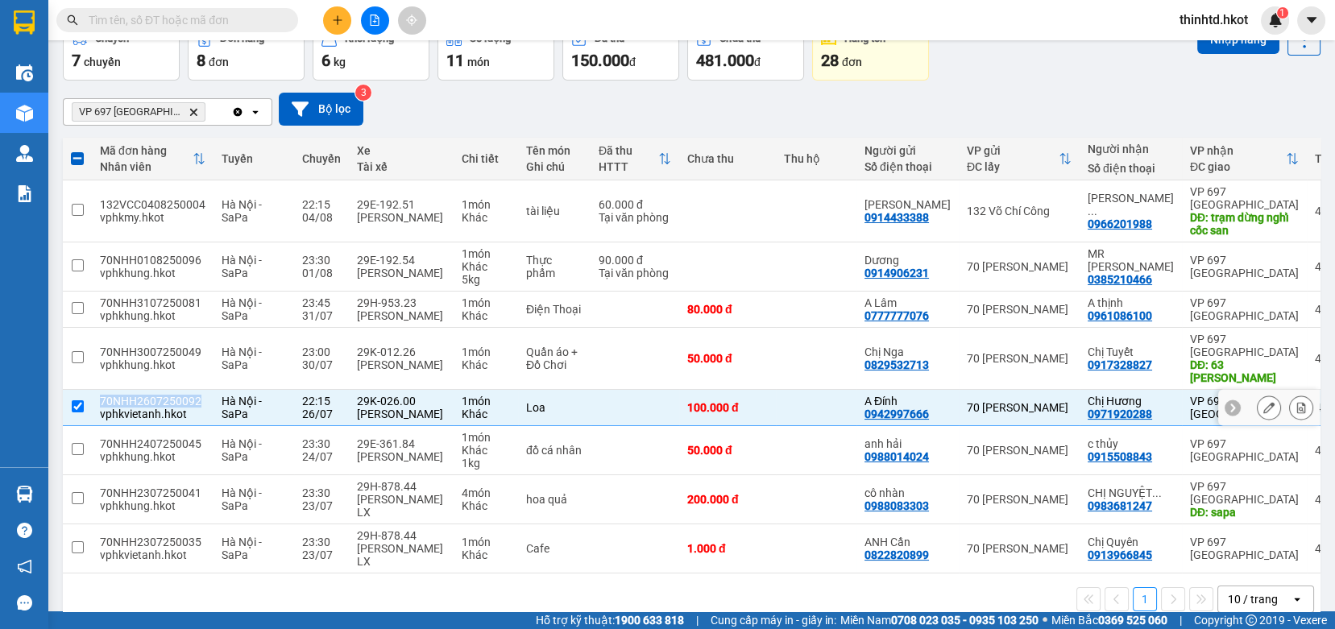
copy div "70NHH2607250092"
click at [1236, 51] on button "Nhập hàng" at bounding box center [1238, 39] width 82 height 29
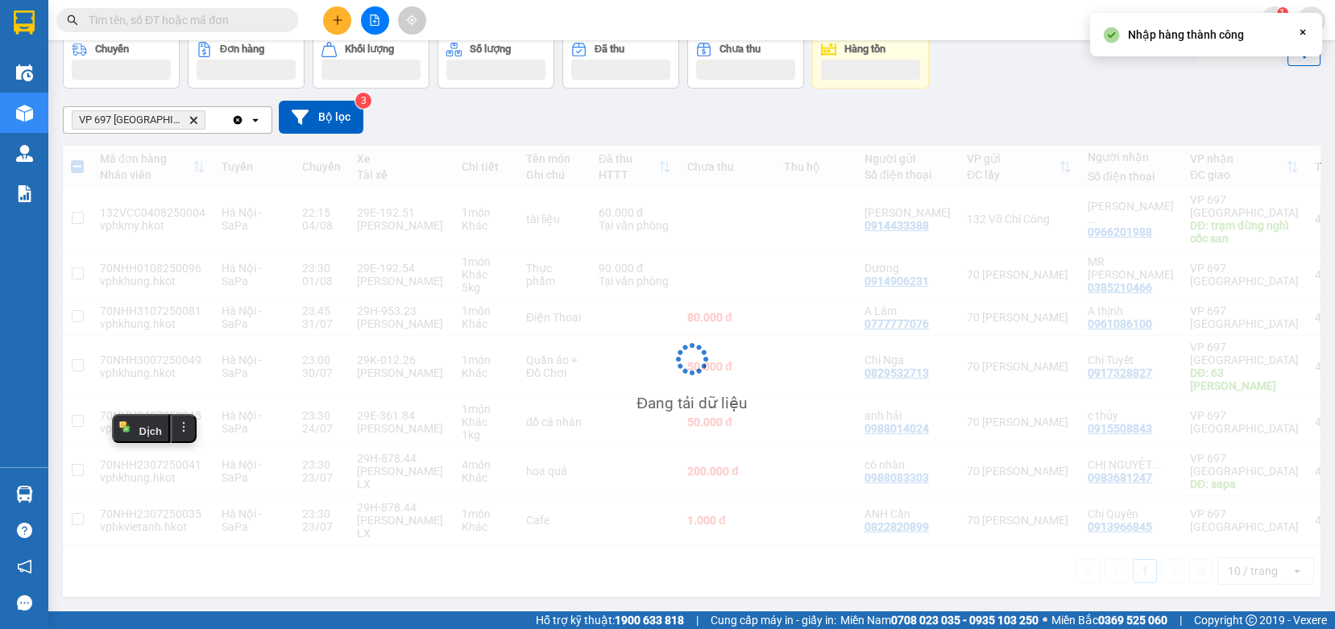
scroll to position [86, 0]
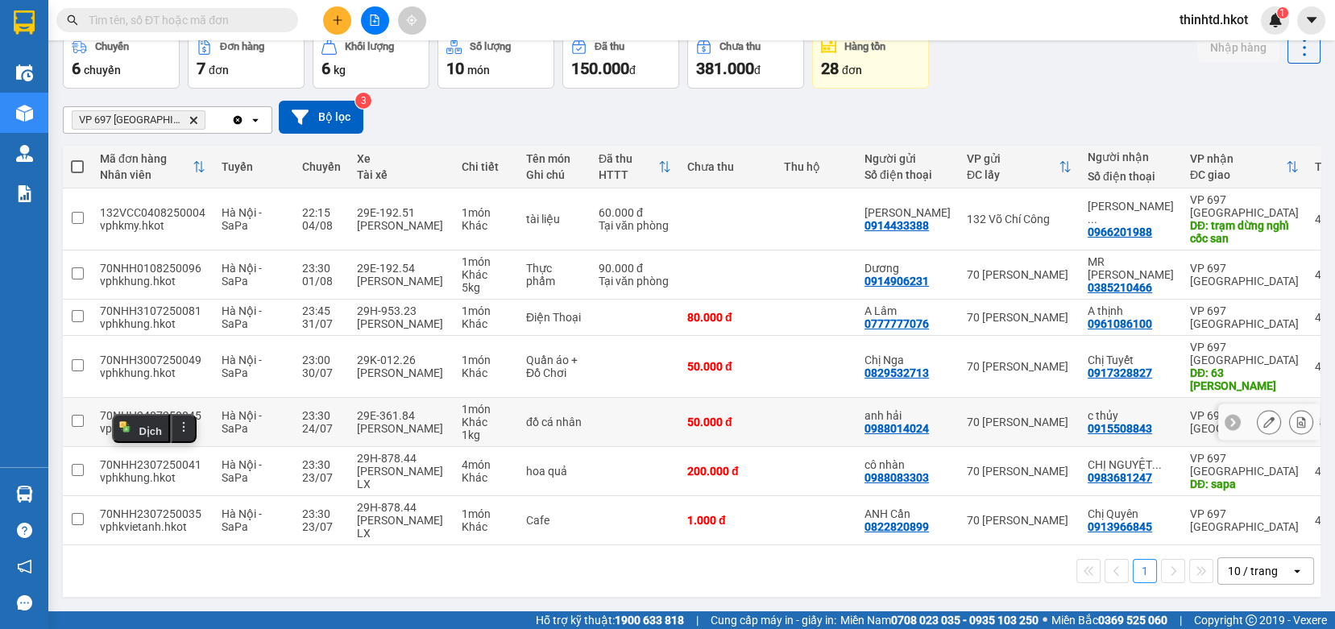
click at [608, 421] on td at bounding box center [635, 422] width 89 height 49
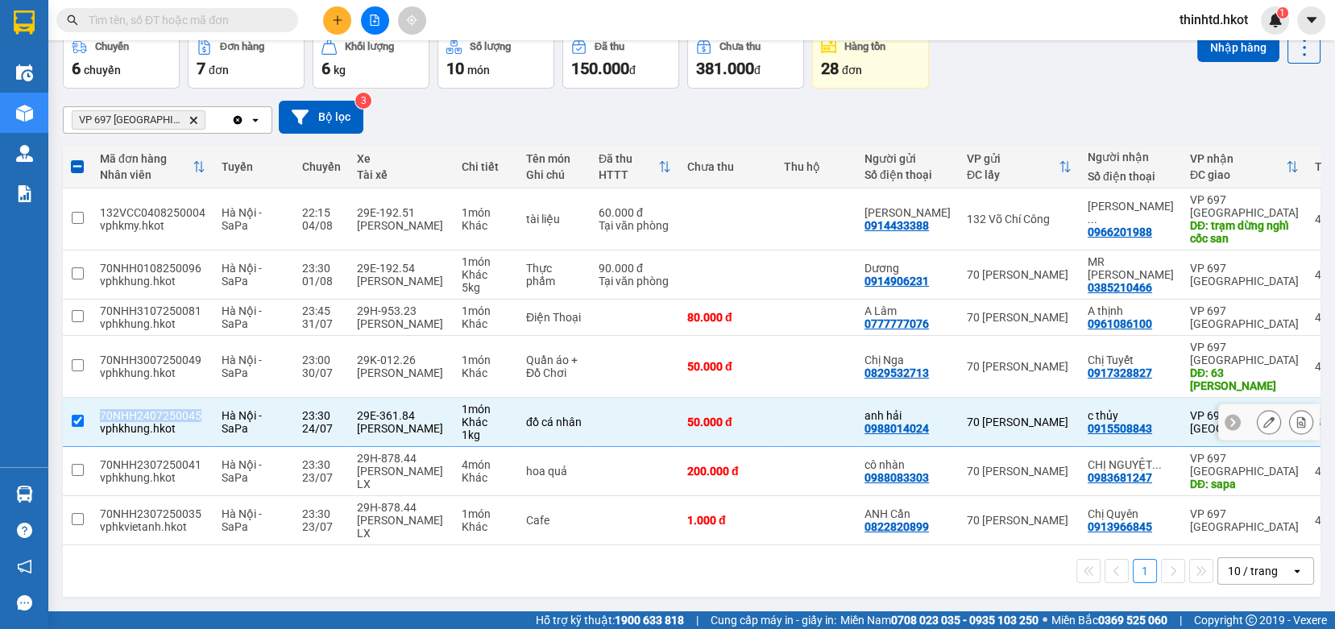
drag, startPoint x: 100, startPoint y: 408, endPoint x: 201, endPoint y: 408, distance: 101.5
click at [201, 408] on td "70NHH2407250045 vphkhung.hkot" at bounding box center [153, 422] width 122 height 49
checkbox input "false"
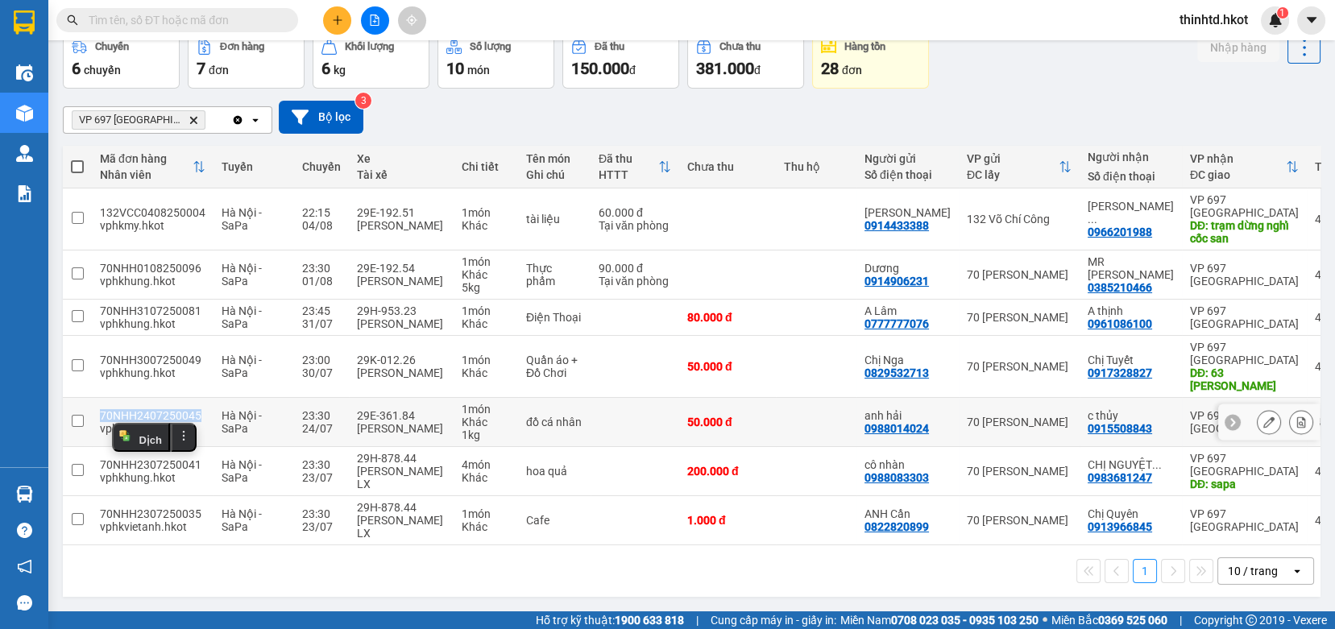
copy div "70NHH2407250045"
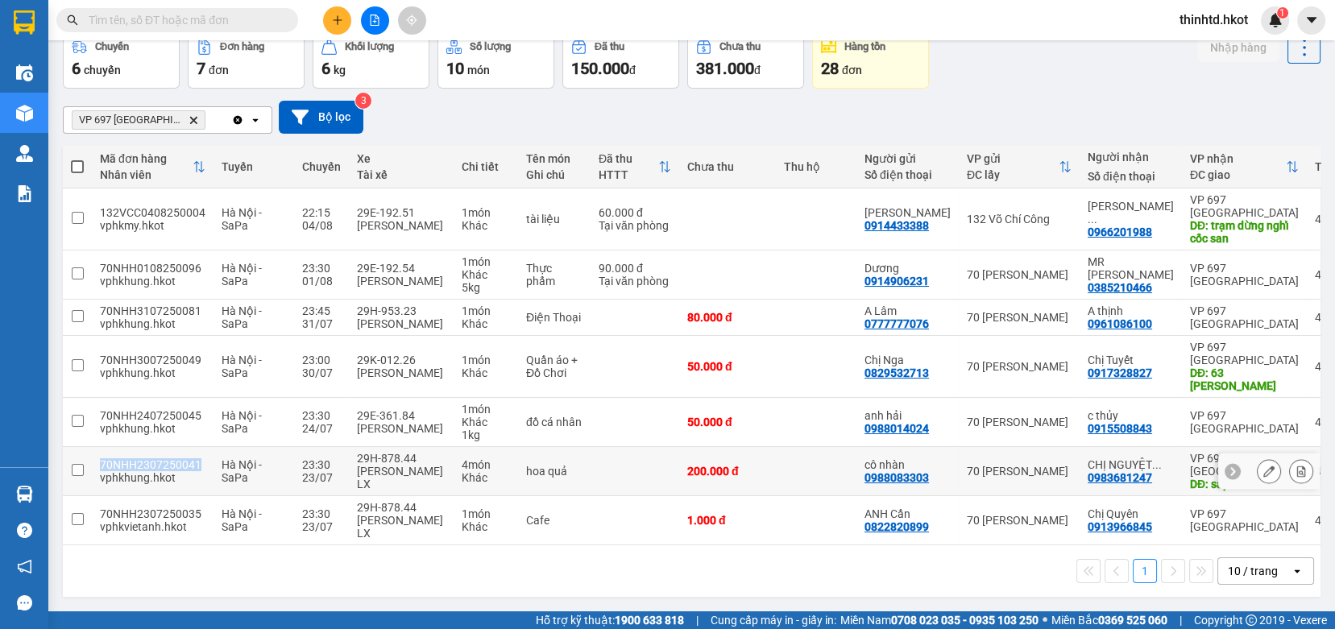
drag, startPoint x: 101, startPoint y: 459, endPoint x: 196, endPoint y: 459, distance: 95.1
click at [196, 459] on div "70NHH2307250041" at bounding box center [153, 464] width 106 height 13
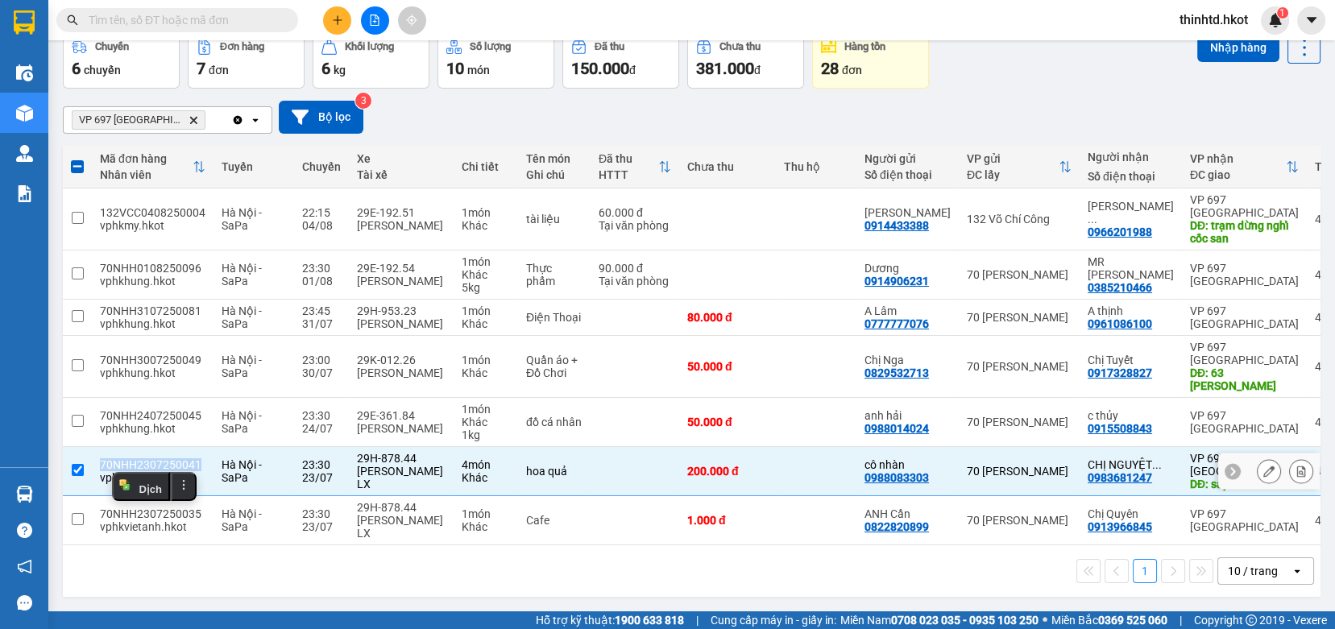
copy div "70NHH2307250041"
click at [73, 466] on input "checkbox" at bounding box center [78, 470] width 12 height 12
checkbox input "false"
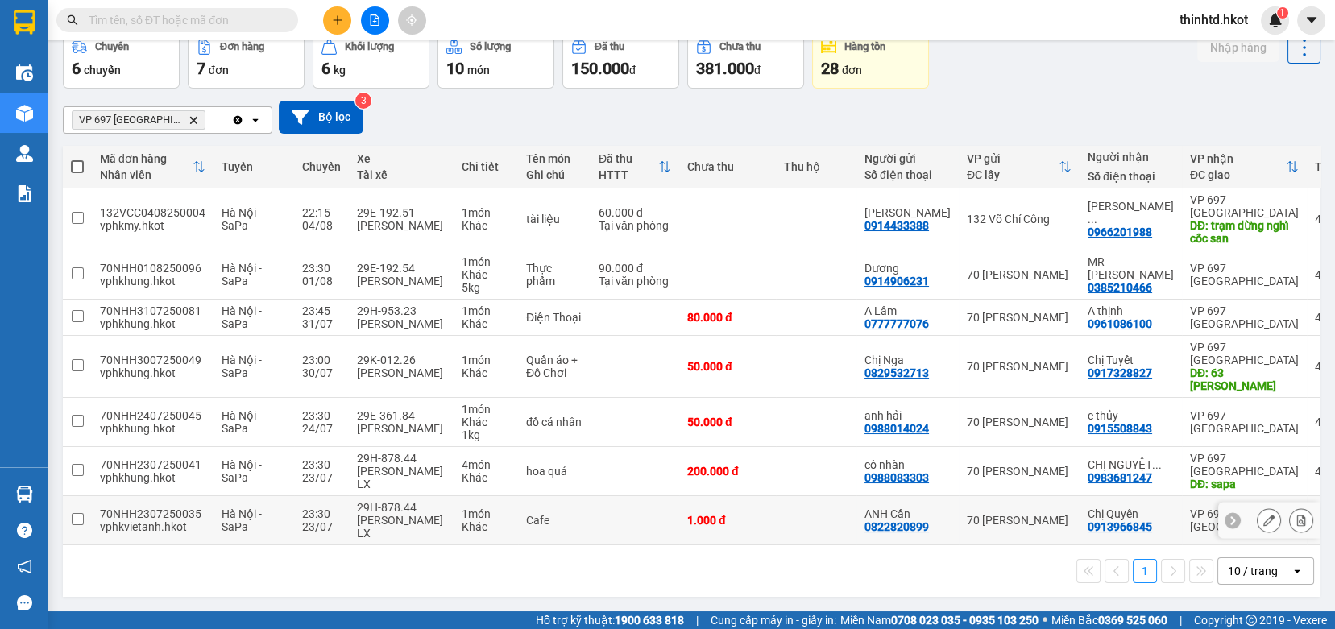
drag, startPoint x: 102, startPoint y: 504, endPoint x: 131, endPoint y: 504, distance: 28.2
click at [131, 508] on div "70NHH2307250035" at bounding box center [153, 514] width 106 height 13
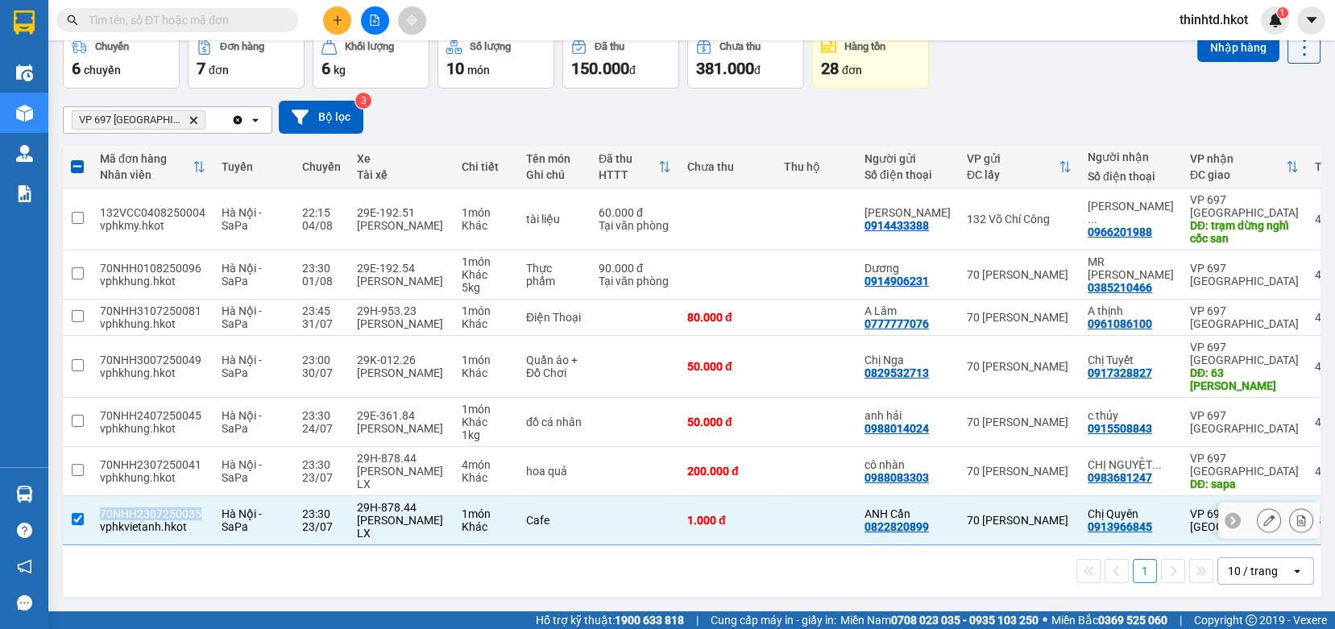
drag, startPoint x: 97, startPoint y: 507, endPoint x: 198, endPoint y: 509, distance: 100.7
click at [198, 509] on td "70NHH2307250035 vphkvietanh.hkot" at bounding box center [153, 520] width 122 height 49
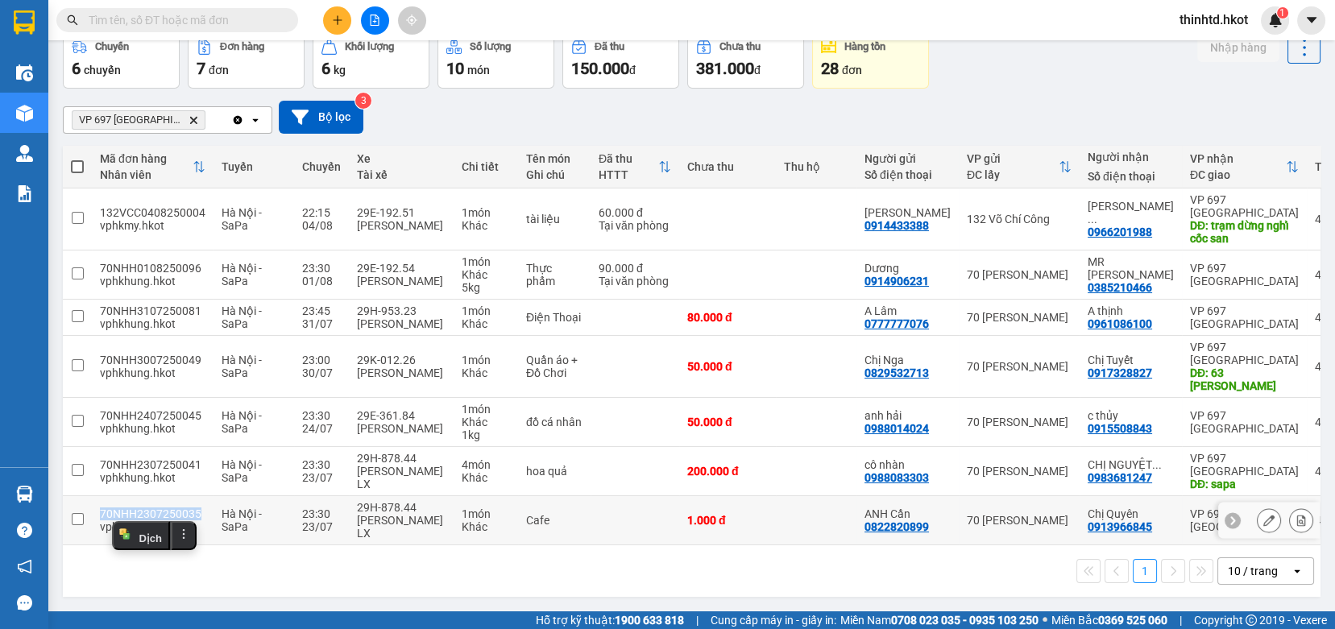
copy div "70NHH2307250035"
click at [78, 513] on input "checkbox" at bounding box center [78, 519] width 12 height 12
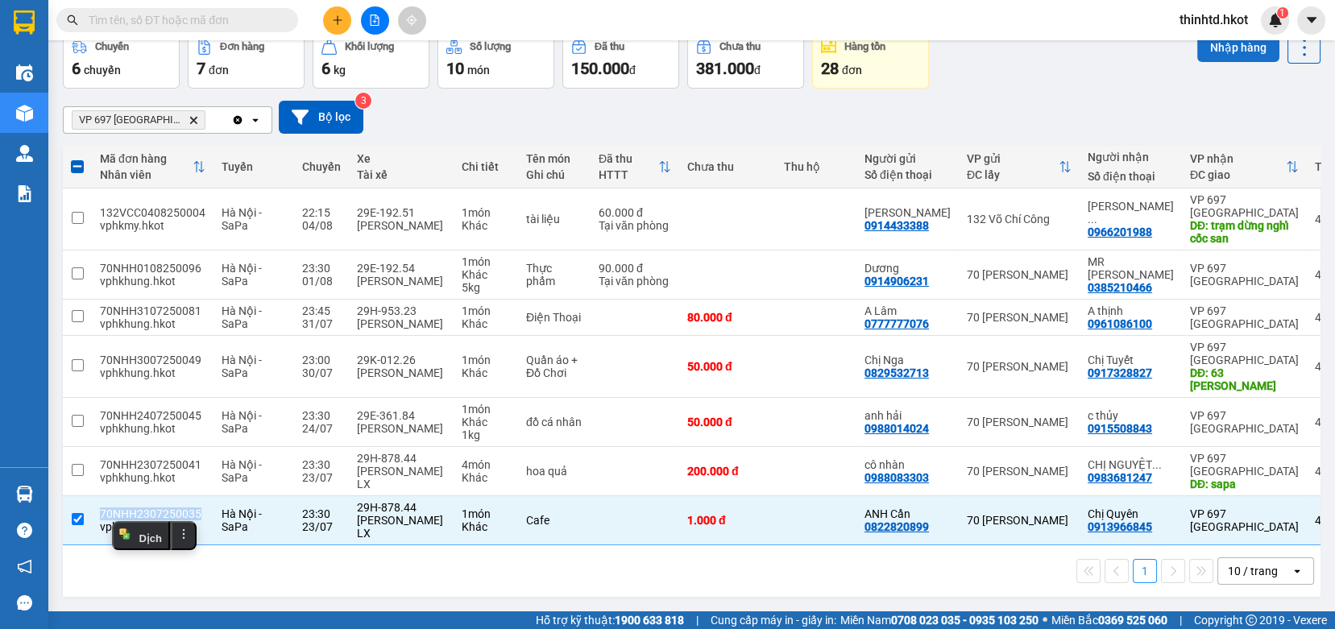
click at [1233, 47] on button "Nhập hàng" at bounding box center [1238, 47] width 82 height 29
checkbox input "false"
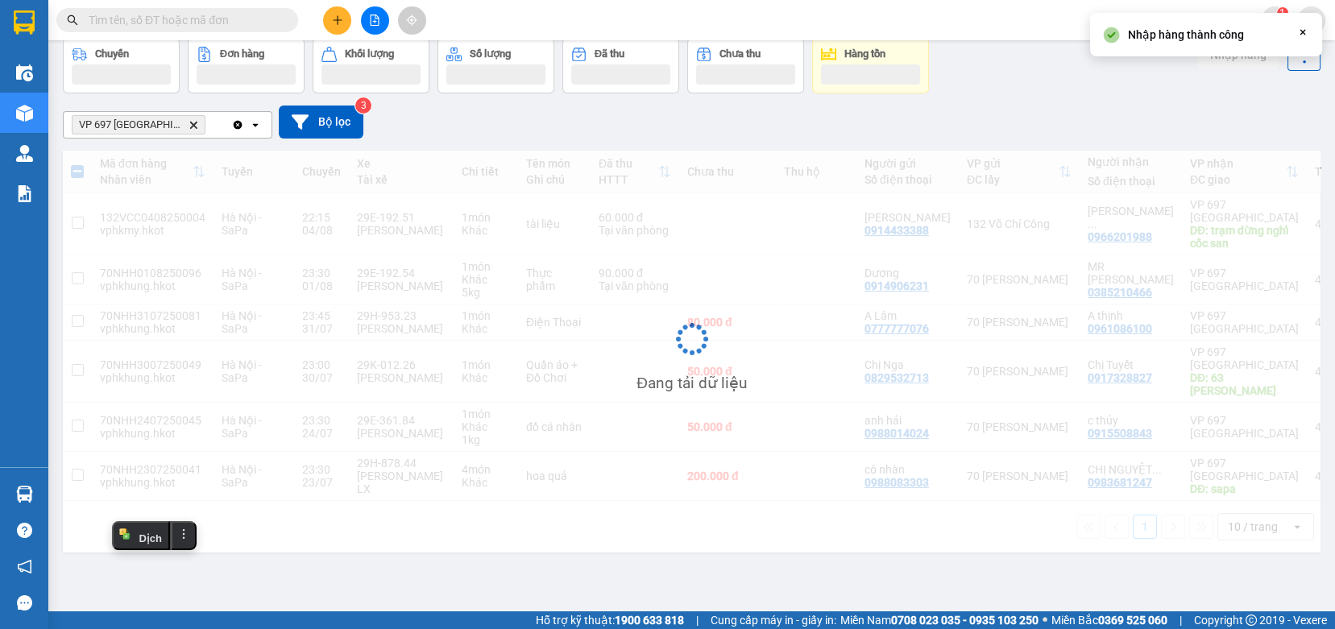
scroll to position [74, 0]
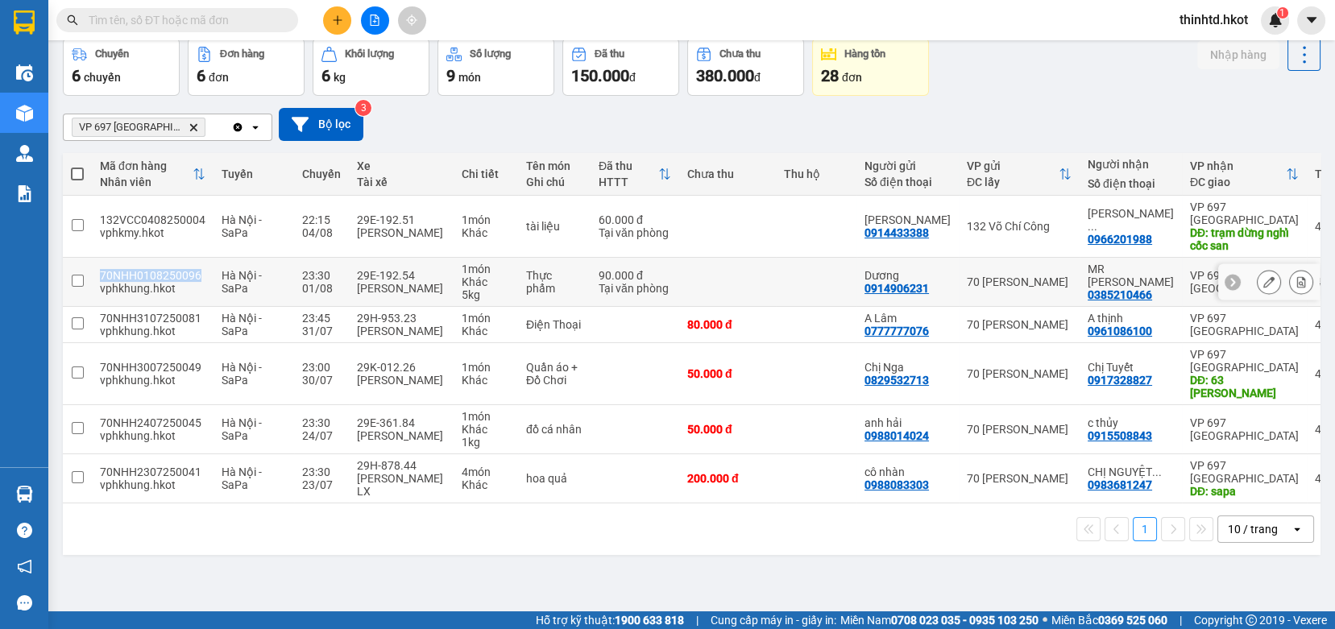
drag, startPoint x: 100, startPoint y: 276, endPoint x: 202, endPoint y: 276, distance: 102.3
click at [202, 276] on td "70NHH0108250096 vphkhung.hkot" at bounding box center [153, 282] width 122 height 49
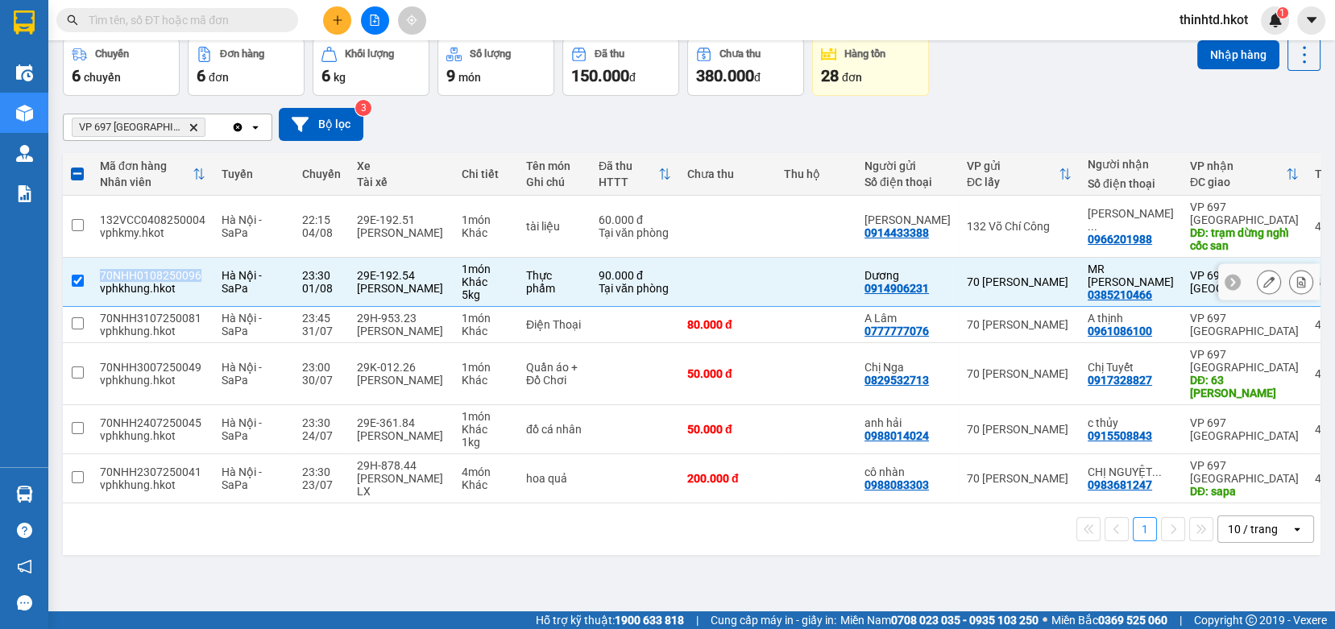
copy div "70NHH0108250096"
drag, startPoint x: 461, startPoint y: 542, endPoint x: 346, endPoint y: 467, distance: 136.7
click at [460, 541] on div "1 10 / trang open" at bounding box center [691, 529] width 1245 height 27
click at [72, 275] on input "checkbox" at bounding box center [78, 281] width 12 height 12
checkbox input "false"
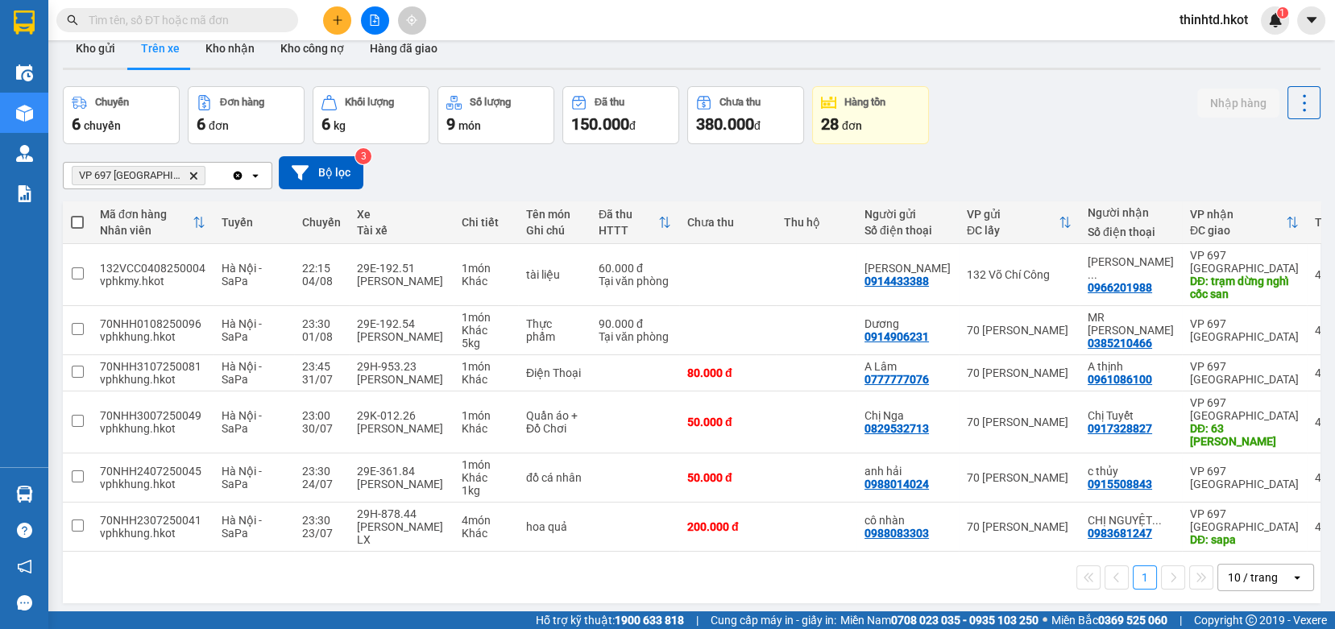
scroll to position [0, 0]
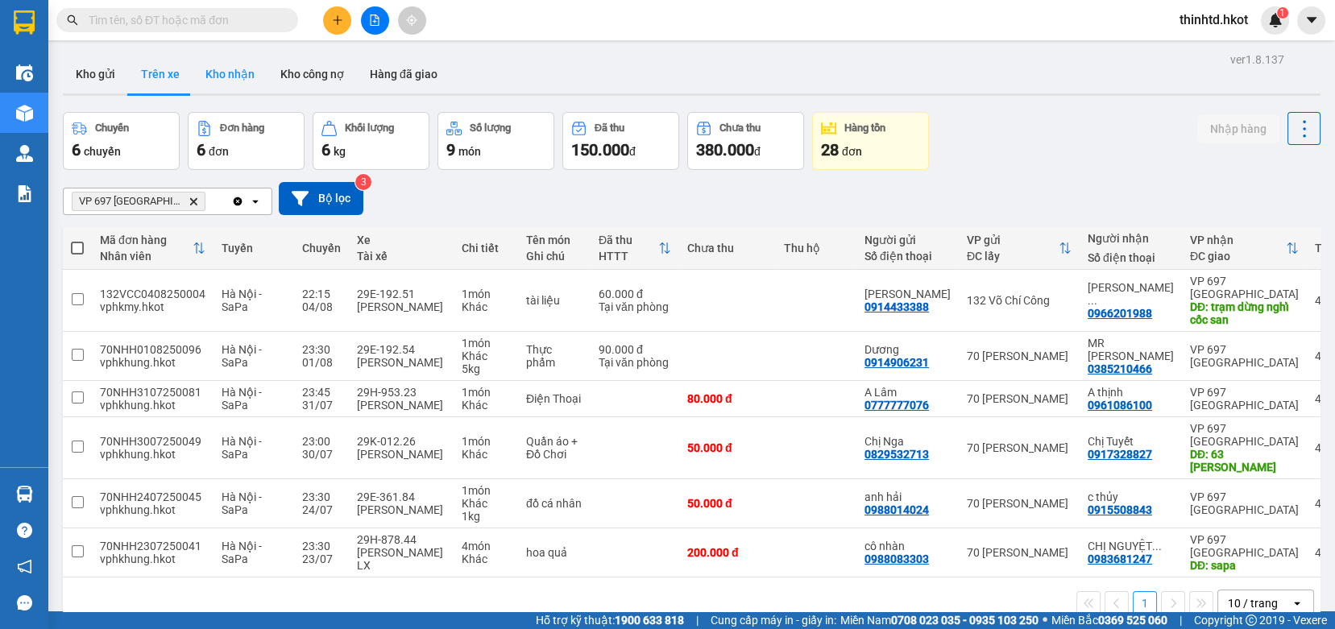
click at [222, 80] on button "Kho nhận" at bounding box center [230, 74] width 75 height 39
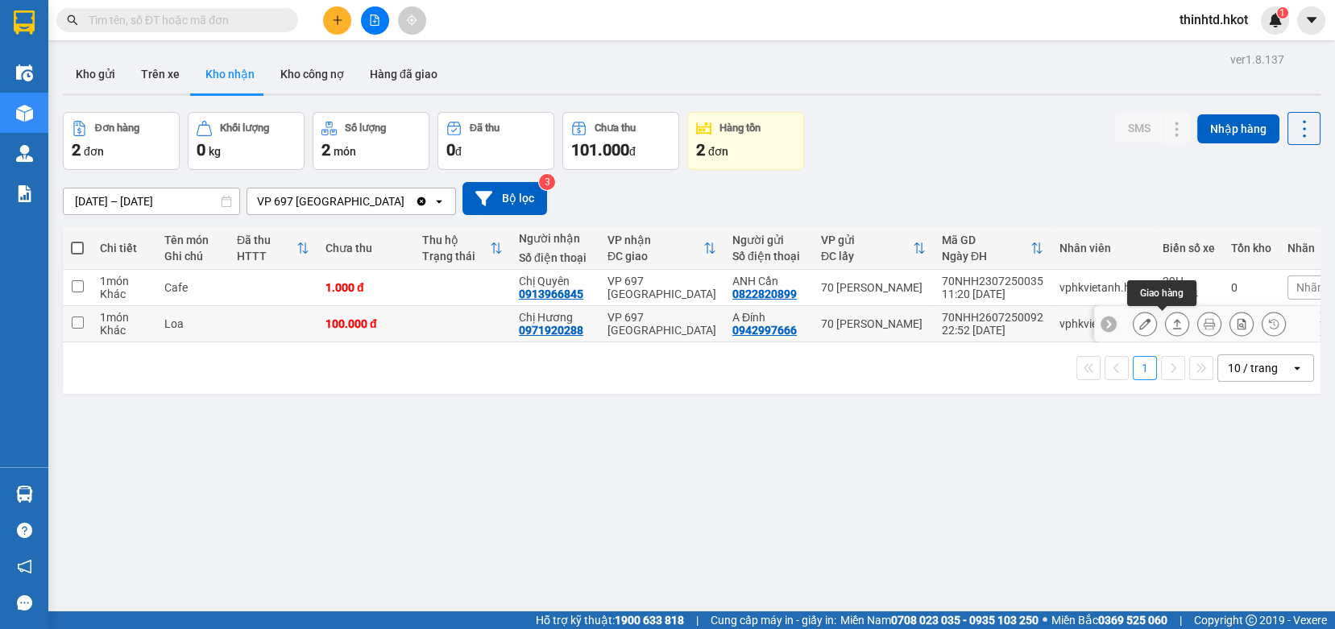
click at [1171, 319] on icon at bounding box center [1176, 323] width 11 height 11
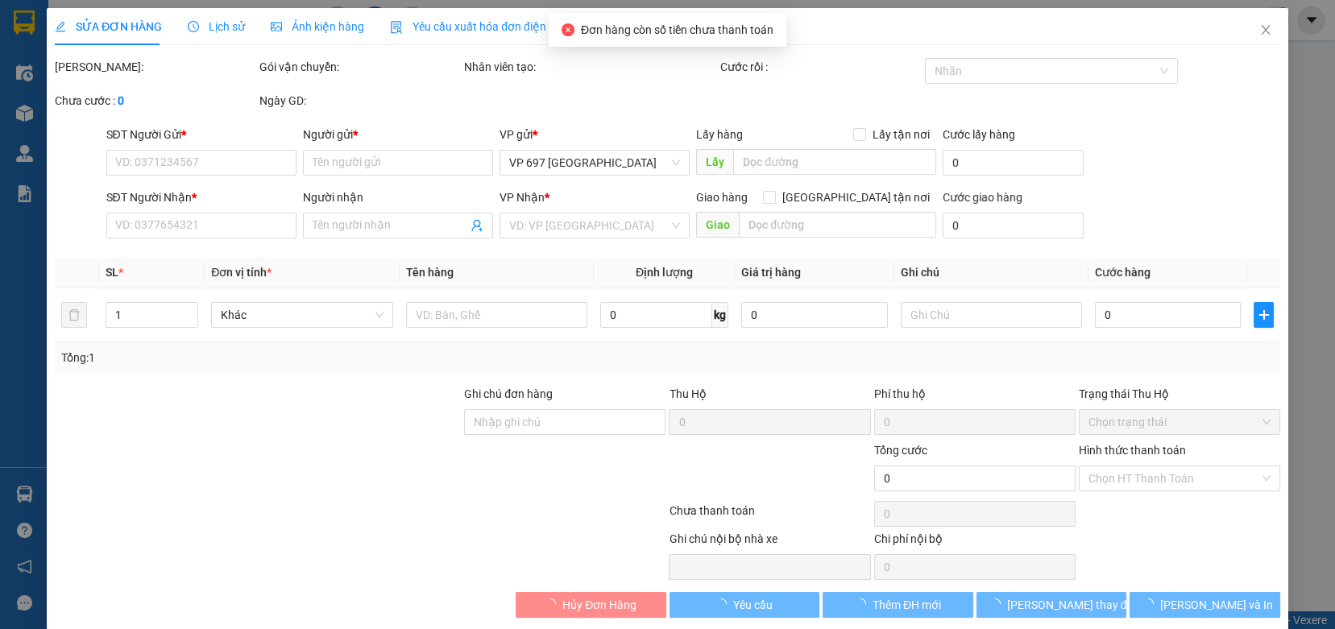
type input "0942997666"
type input "A Đính"
type input "0971920288"
type input "Chị Hương"
type input "100.000"
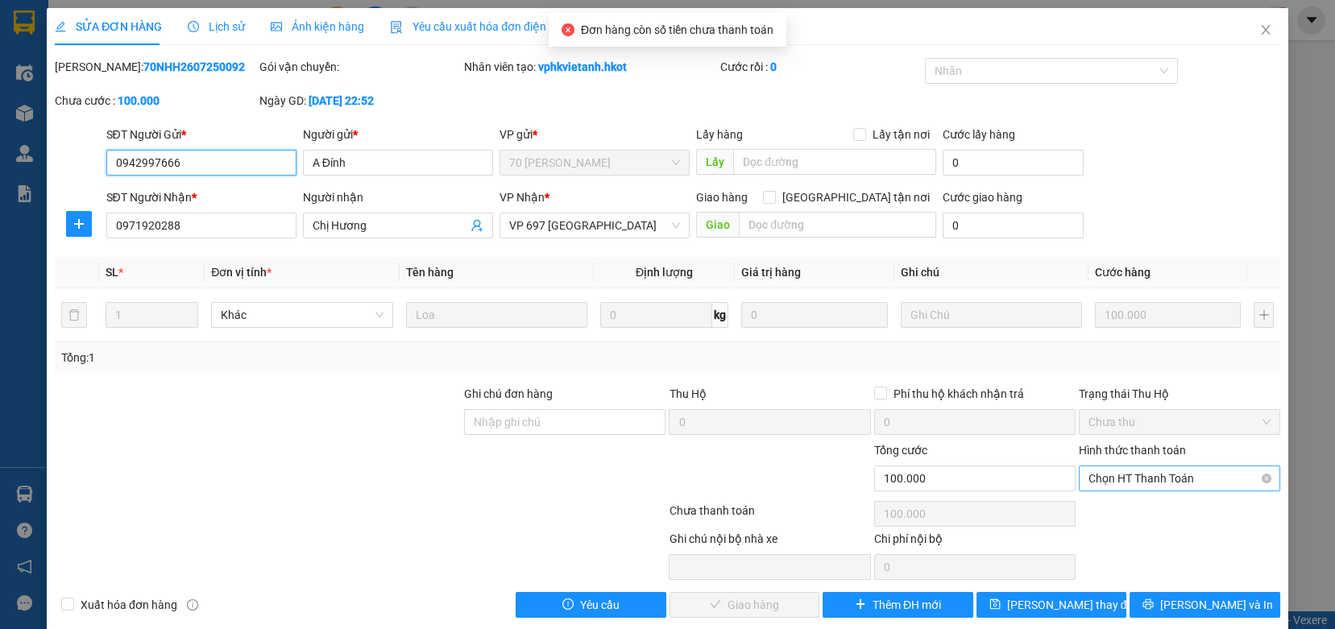
click at [1129, 473] on span "Chọn HT Thanh Toán" at bounding box center [1179, 478] width 182 height 24
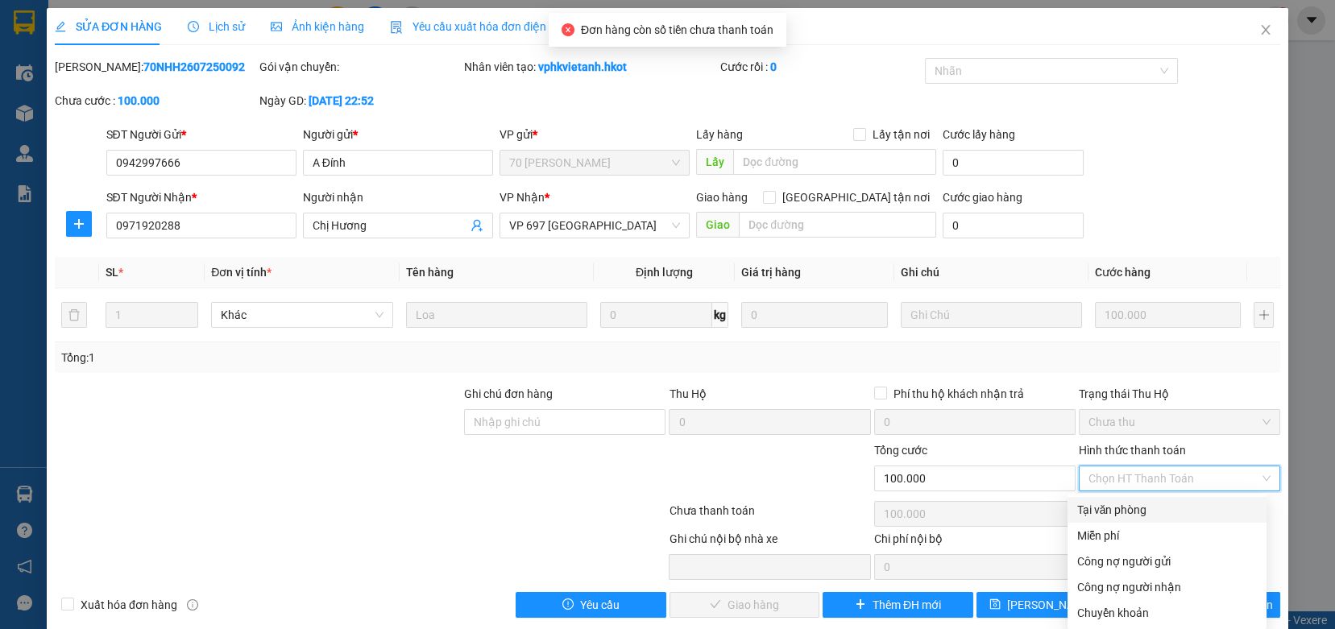
click at [1130, 512] on div "Tại văn phòng" at bounding box center [1167, 510] width 180 height 18
type input "0"
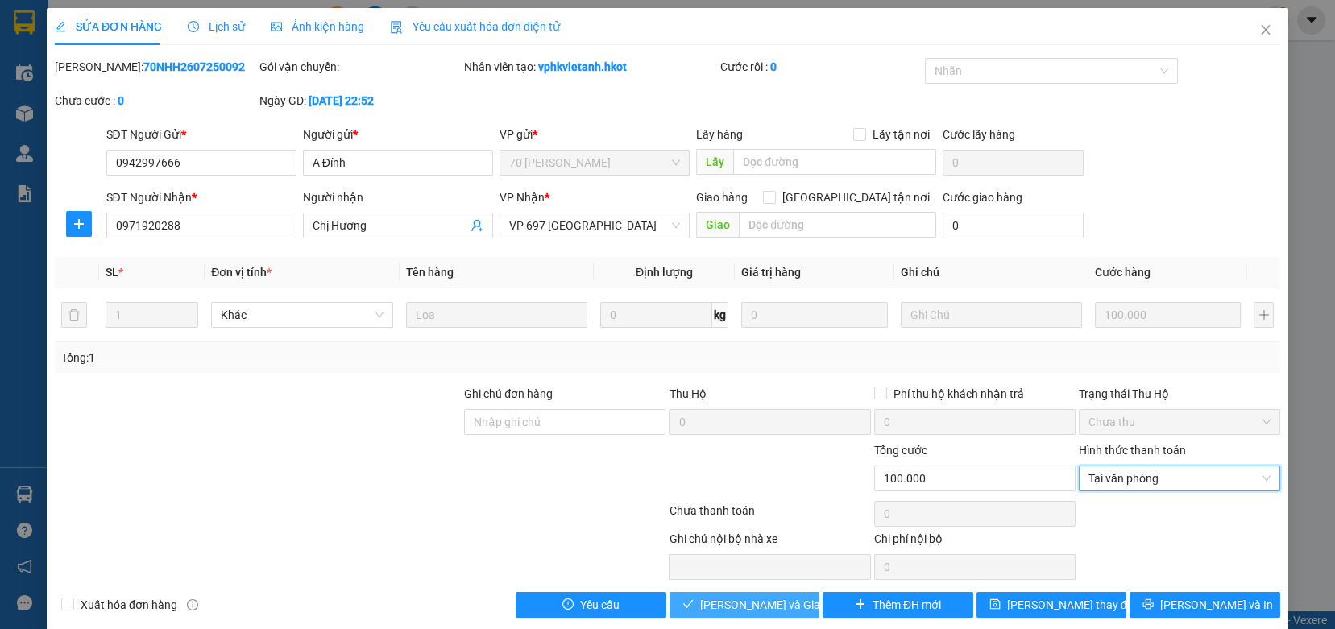
click at [751, 602] on span "[PERSON_NAME] và Giao hàng" at bounding box center [777, 605] width 155 height 18
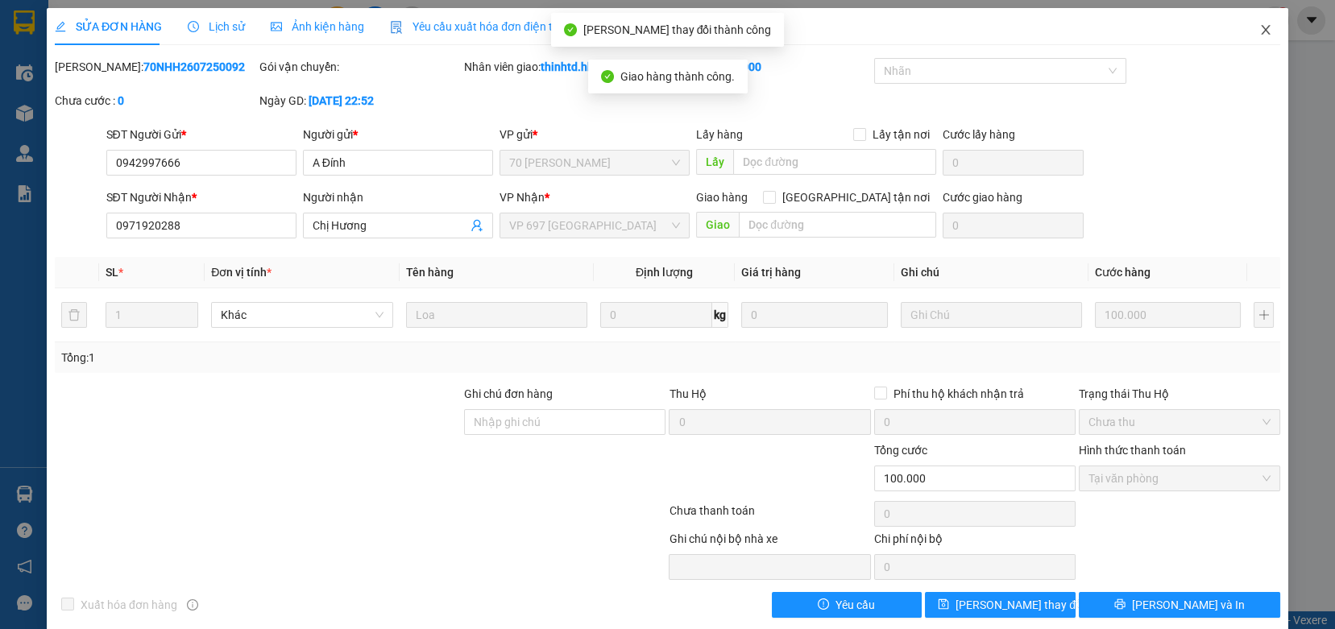
click at [1261, 28] on icon "close" at bounding box center [1265, 30] width 9 height 10
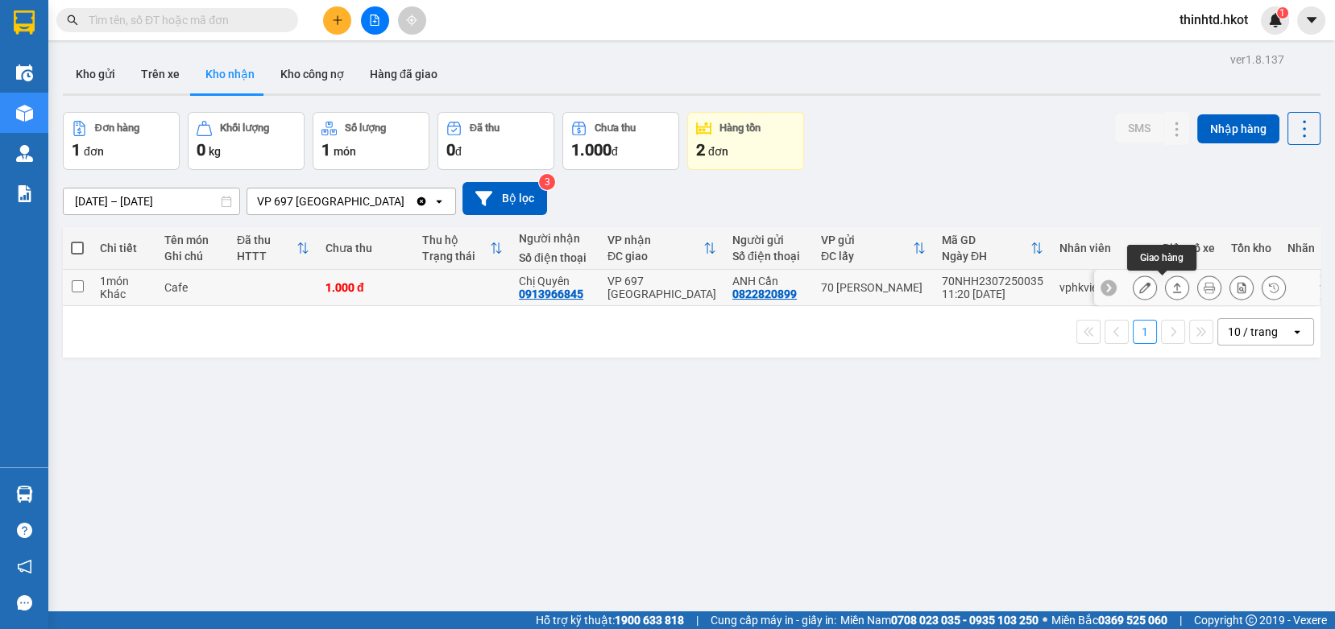
click at [1171, 287] on icon at bounding box center [1176, 287] width 11 height 11
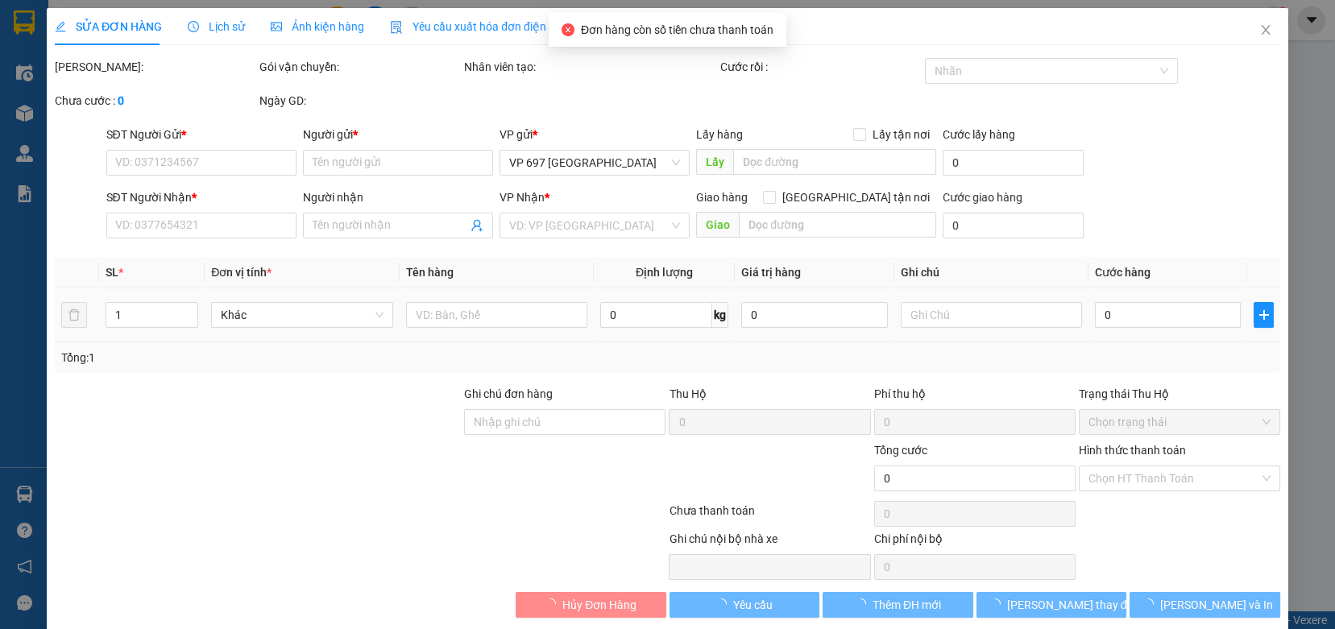
type input "0822820899"
type input "ANH Cần"
type input "0913966845"
type input "Chị Quyên"
type input "Chú Thảo báo miễn phí"
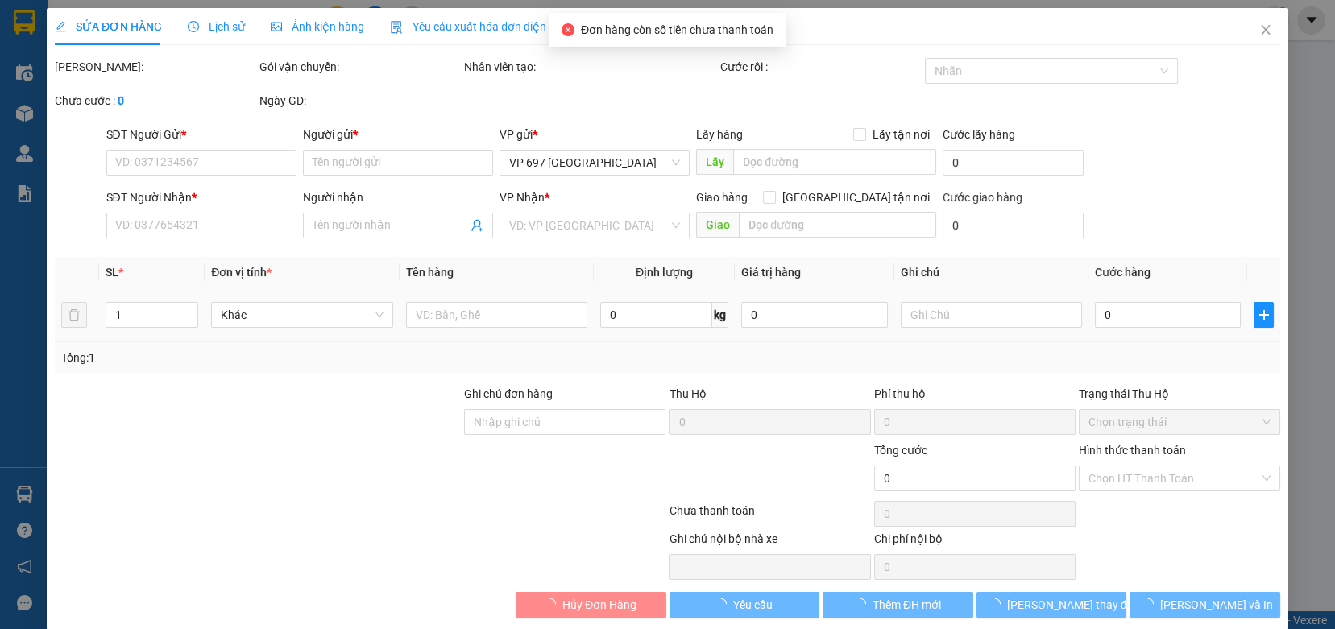
type input "1.000"
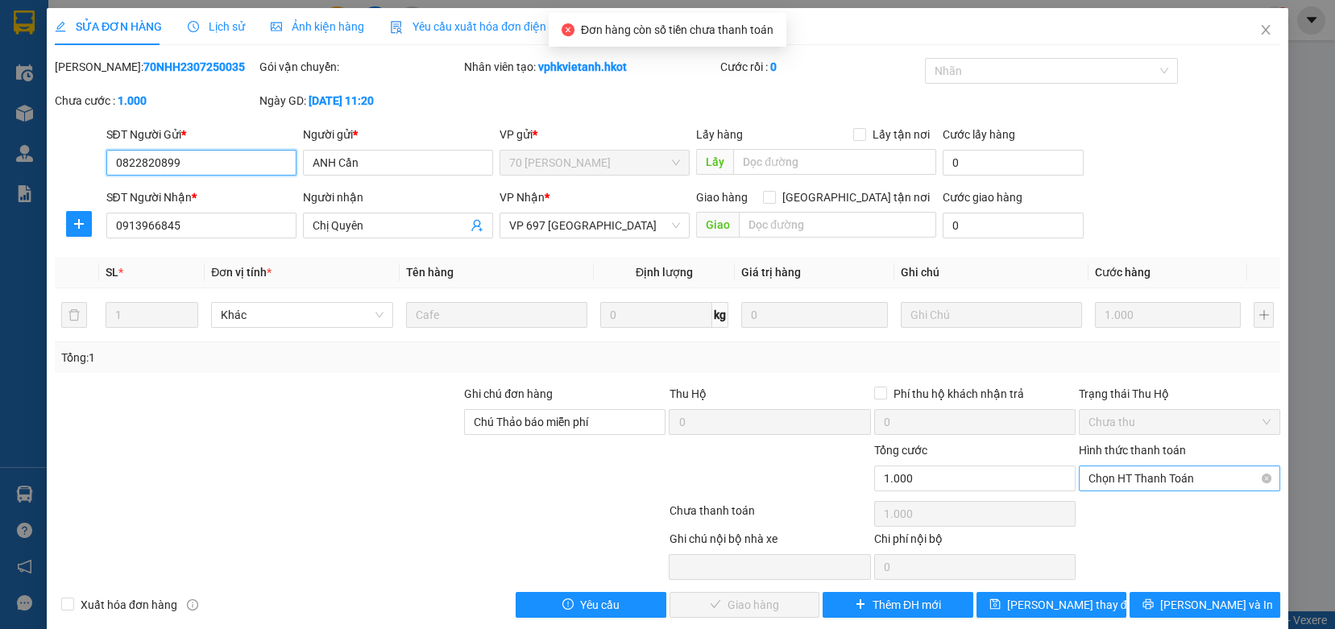
click at [1173, 479] on span "Chọn HT Thanh Toán" at bounding box center [1179, 478] width 182 height 24
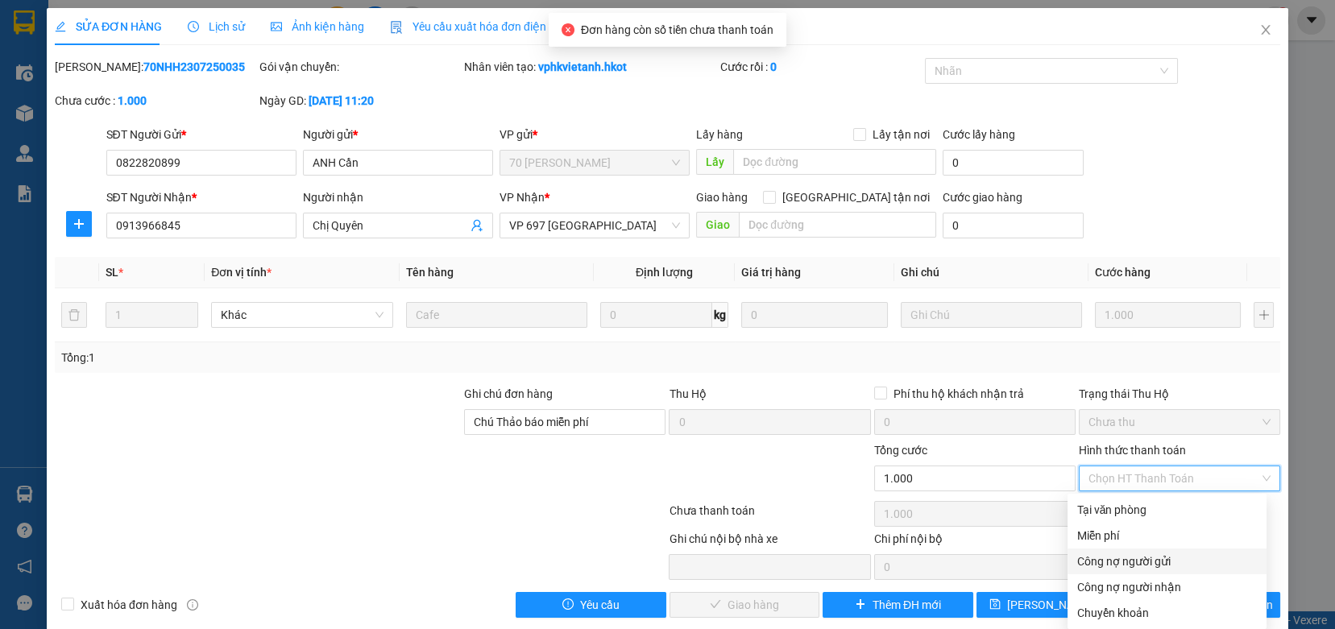
click at [1138, 557] on div "Công nợ người gửi" at bounding box center [1167, 562] width 180 height 18
type input "0"
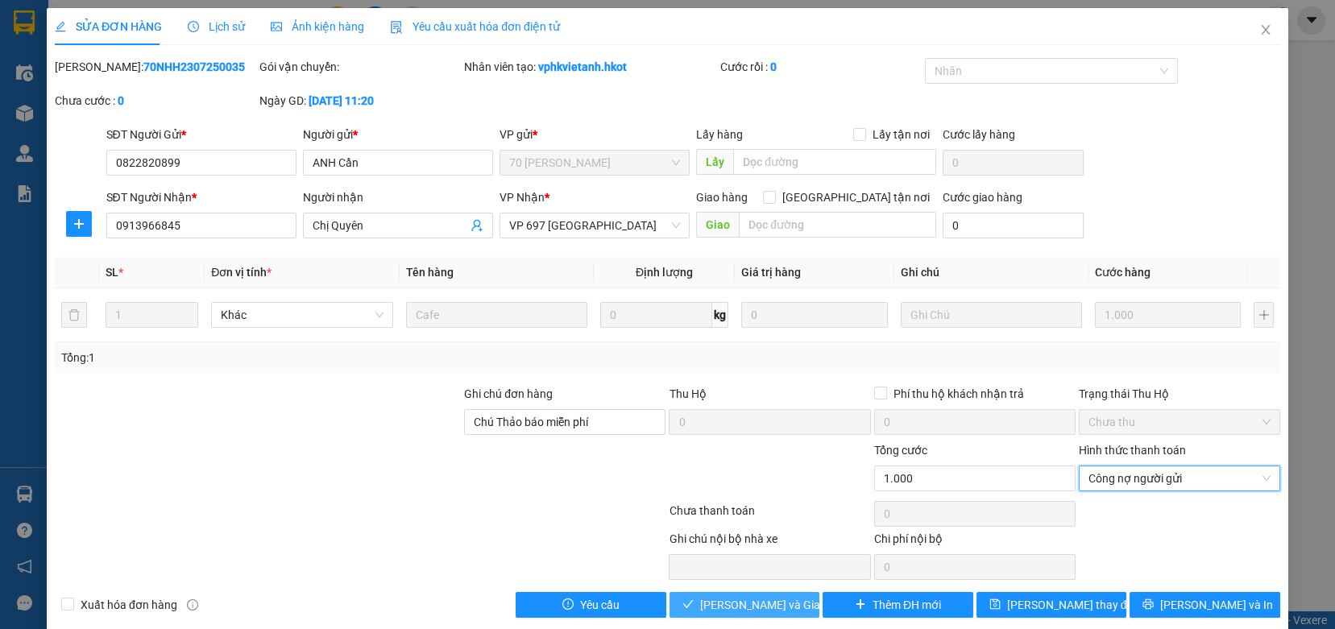
click at [723, 601] on span "[PERSON_NAME] và Giao hàng" at bounding box center [777, 605] width 155 height 18
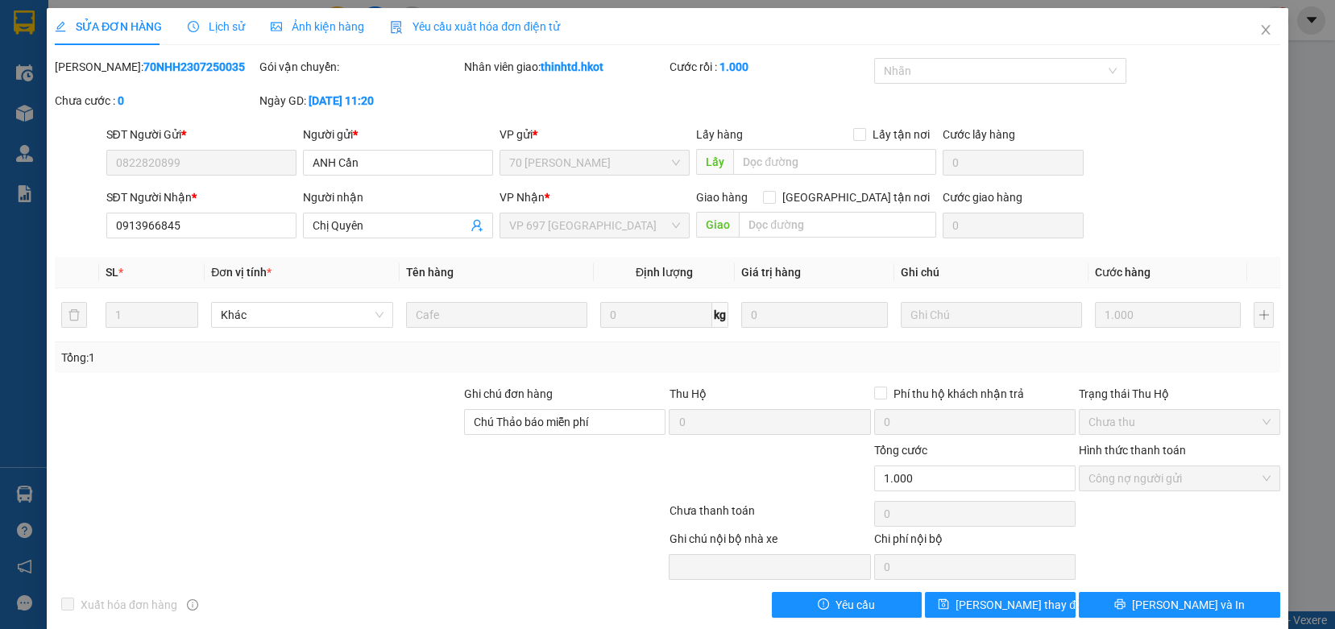
click at [1117, 476] on span "Công nợ người gửi" at bounding box center [1179, 478] width 182 height 24
click at [1259, 30] on icon "close" at bounding box center [1265, 29] width 13 height 13
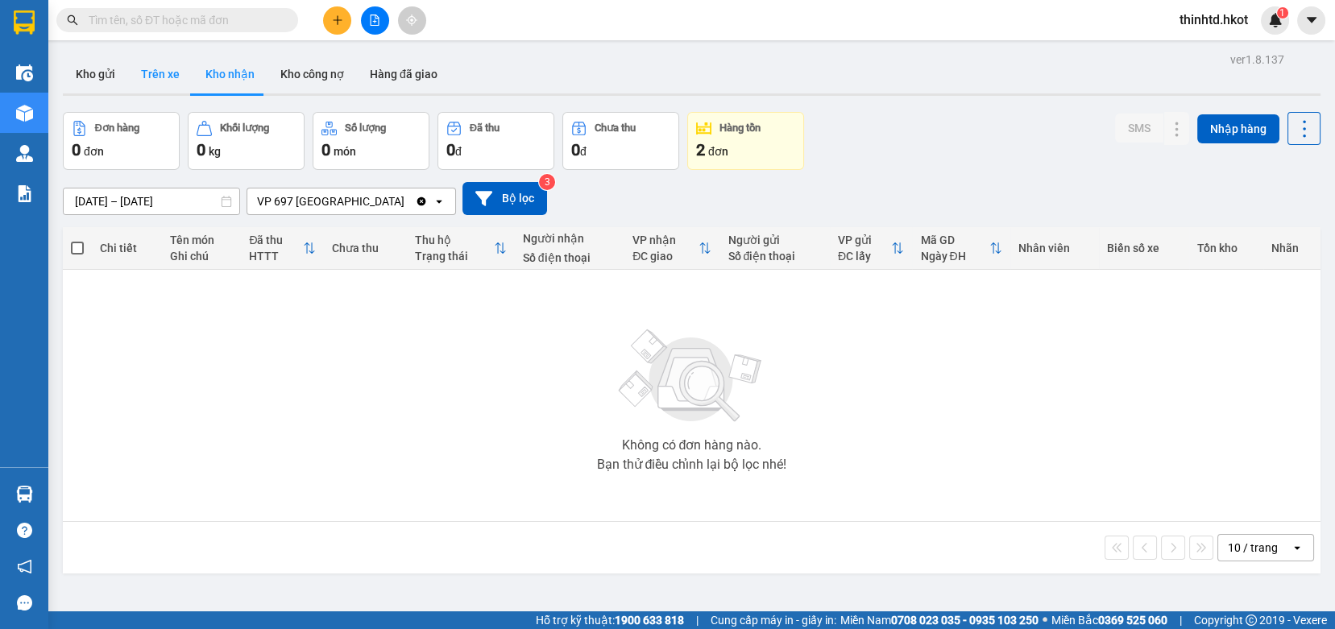
click at [166, 72] on button "Trên xe" at bounding box center [160, 74] width 64 height 39
